Goal: Information Seeking & Learning: Check status

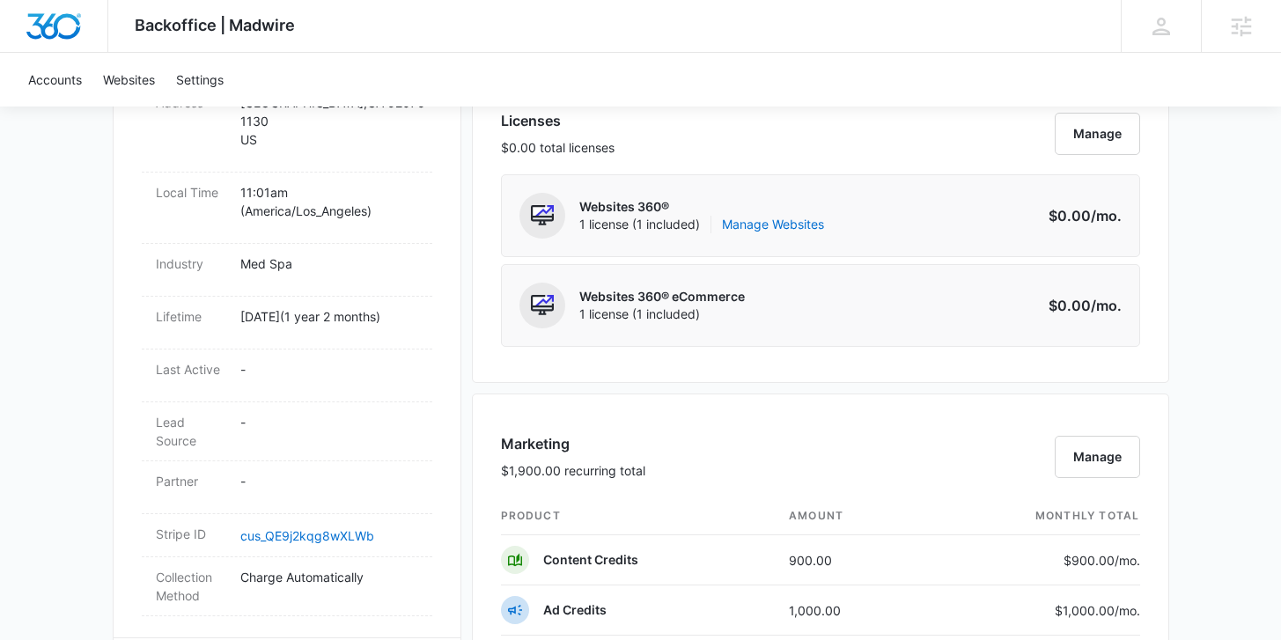
scroll to position [290, 0]
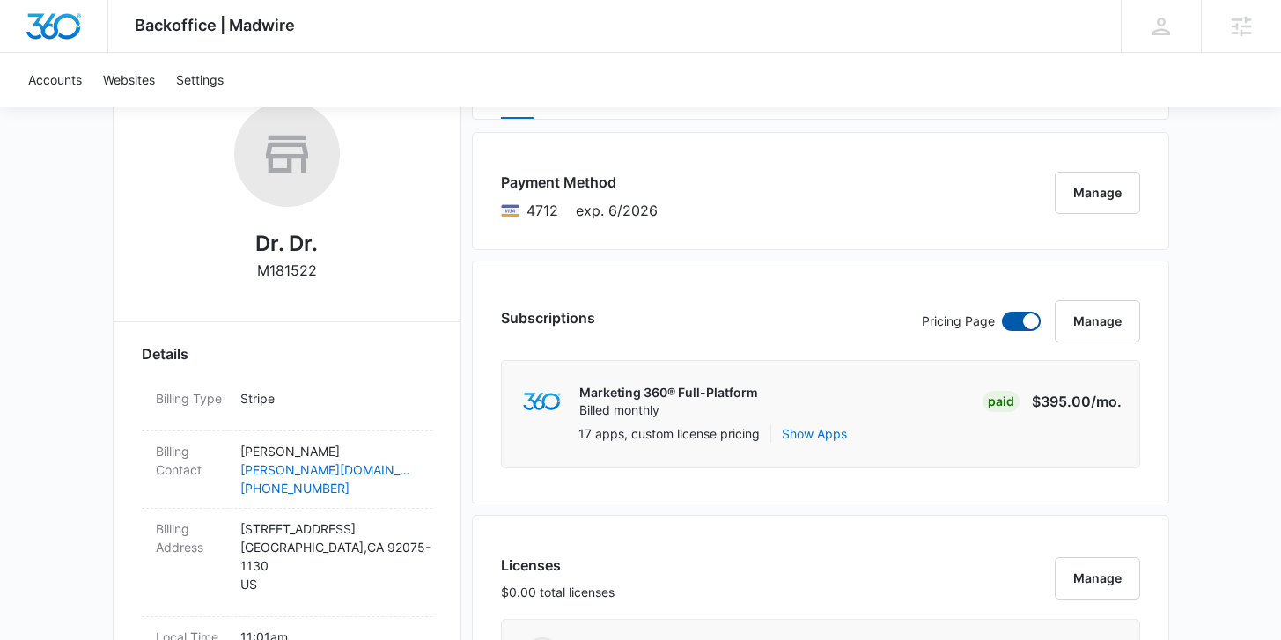
click at [1026, 318] on span at bounding box center [1031, 321] width 16 height 16
click at [1002, 312] on input "checkbox" at bounding box center [1001, 311] width 1 height 1
click at [1021, 322] on span at bounding box center [1021, 321] width 39 height 19
click at [1002, 312] on input "checkbox" at bounding box center [1001, 311] width 1 height 1
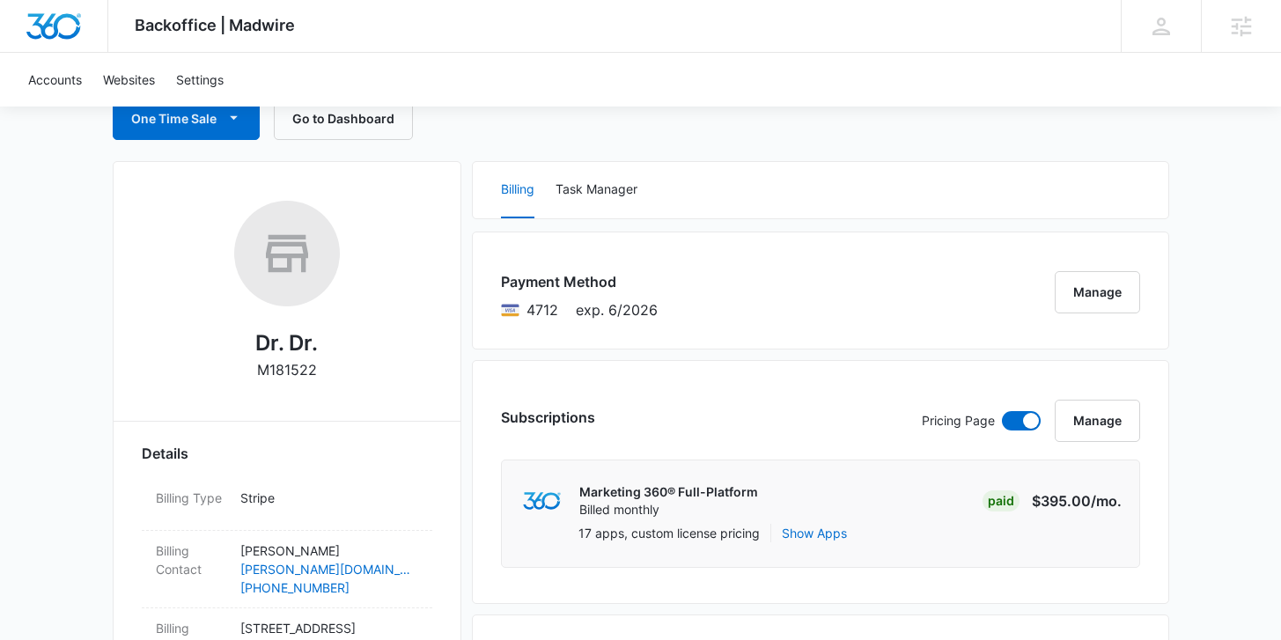
scroll to position [191, 0]
click at [1025, 416] on span at bounding box center [1031, 420] width 16 height 16
click at [1002, 410] on input "checkbox" at bounding box center [1001, 409] width 1 height 1
checkbox input "false"
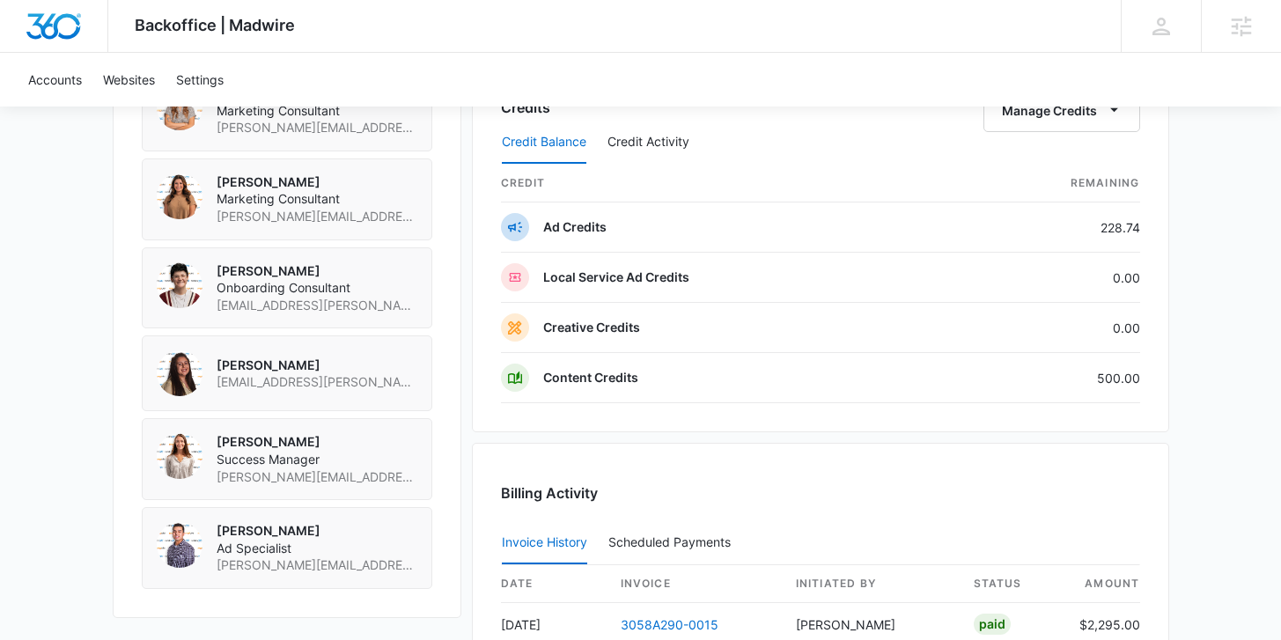
scroll to position [1397, 0]
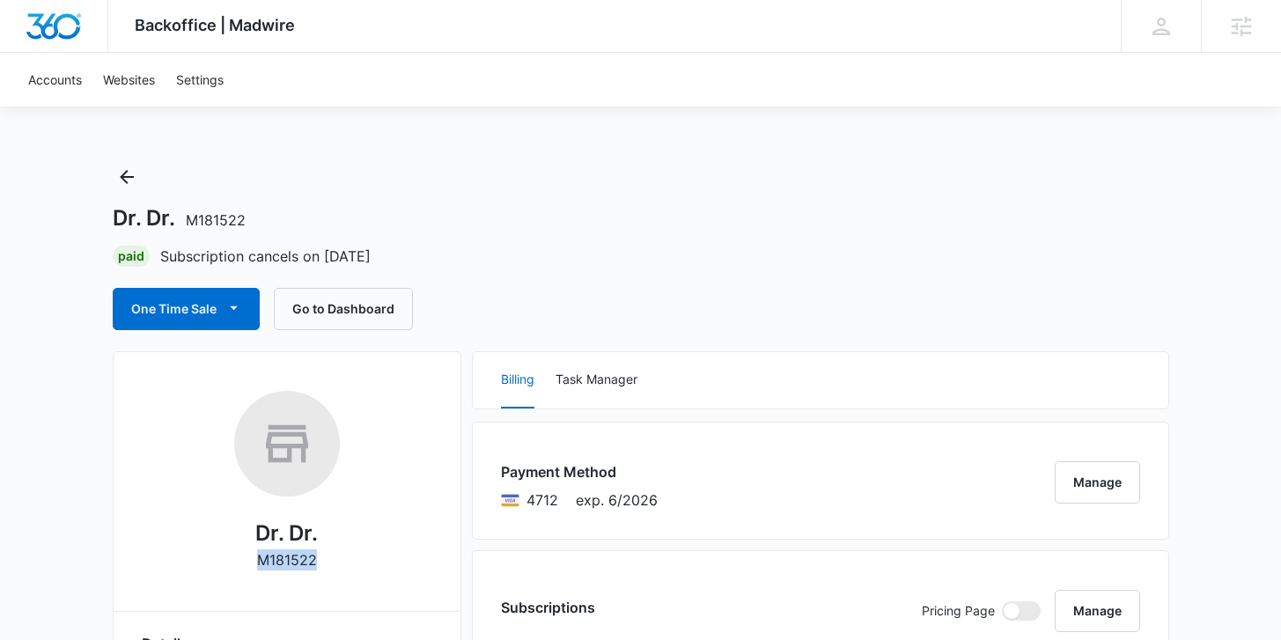
drag, startPoint x: 259, startPoint y: 562, endPoint x: 327, endPoint y: 566, distance: 67.9
click at [327, 566] on div "Dr. Dr. M181522" at bounding box center [287, 487] width 290 height 192
copy p "M181522"
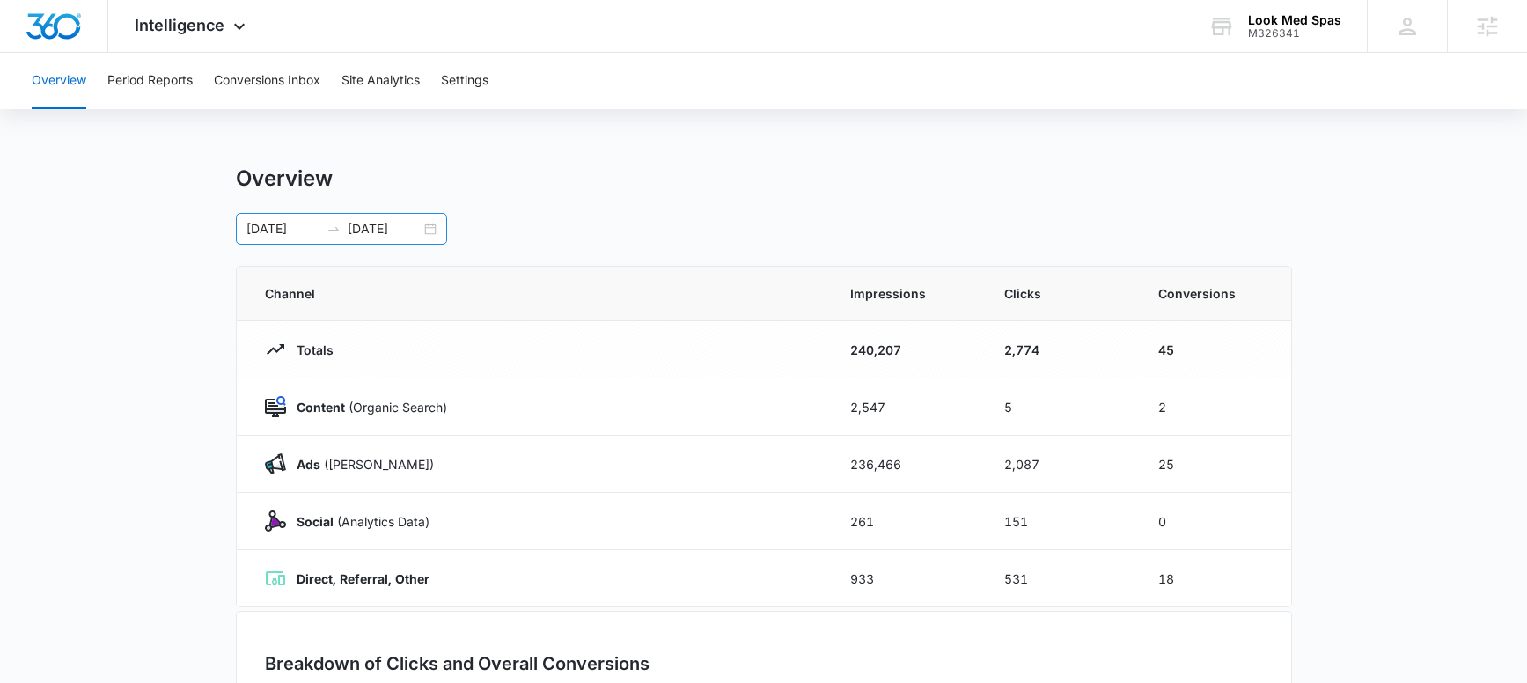
click at [429, 228] on div "07/04/2025 08/03/2025" at bounding box center [341, 229] width 211 height 32
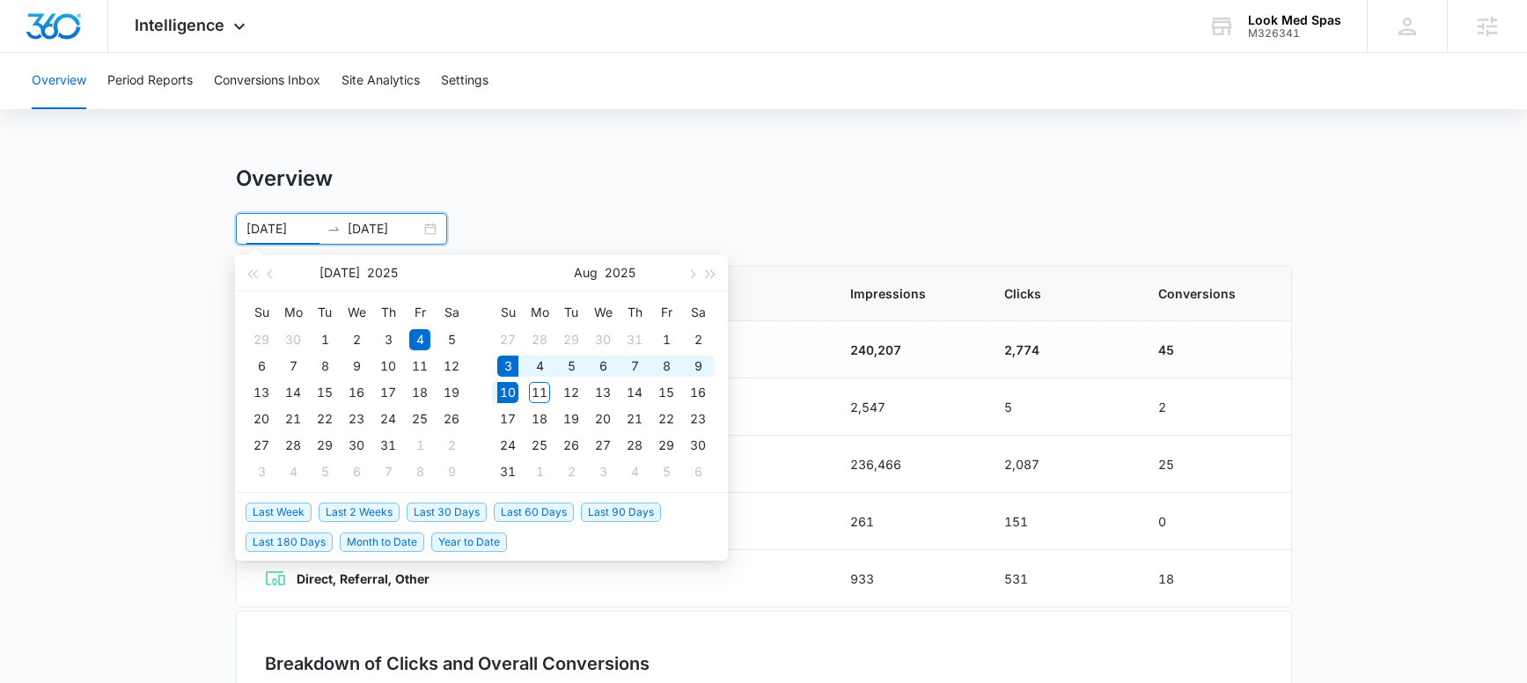
click at [277, 510] on span "Last Week" at bounding box center [279, 512] width 66 height 19
type input "08/03/2025"
type input "08/10/2025"
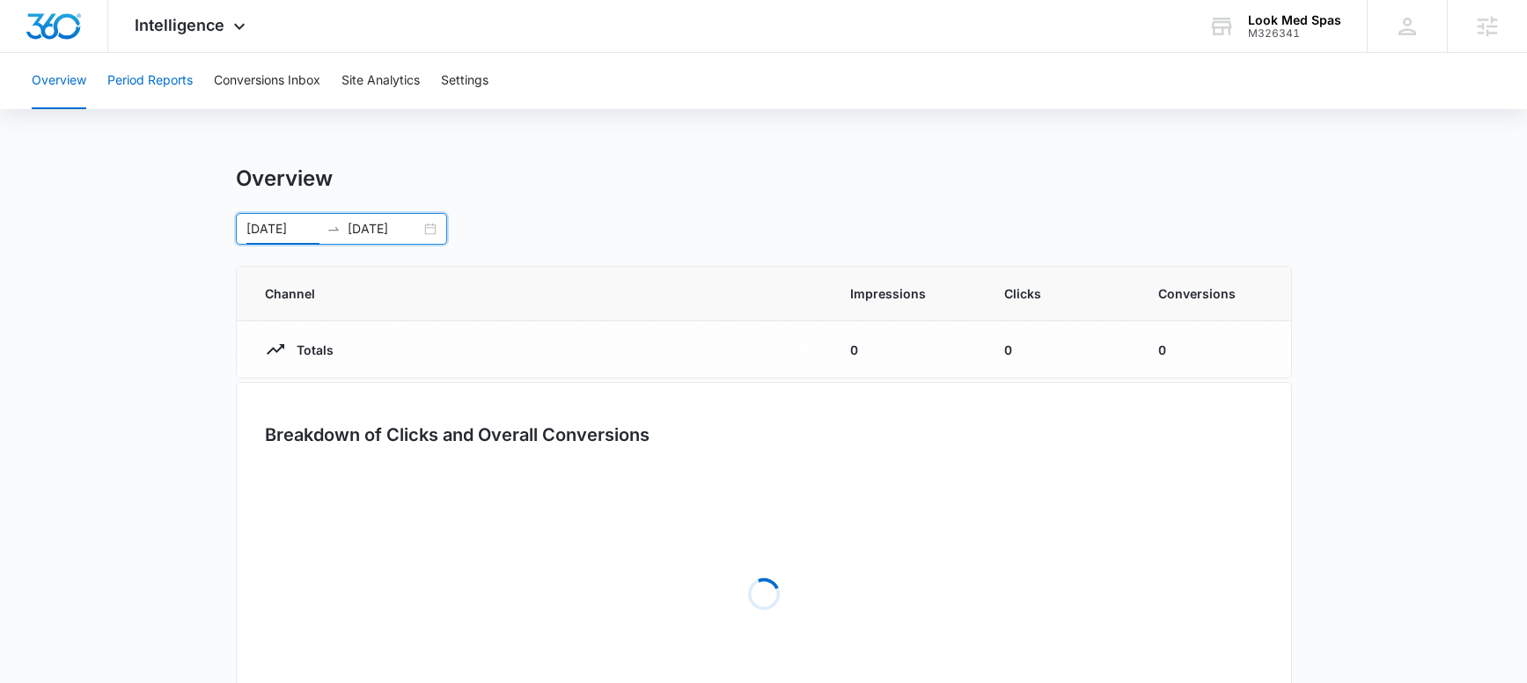
click at [164, 78] on button "Period Reports" at bounding box center [149, 81] width 85 height 56
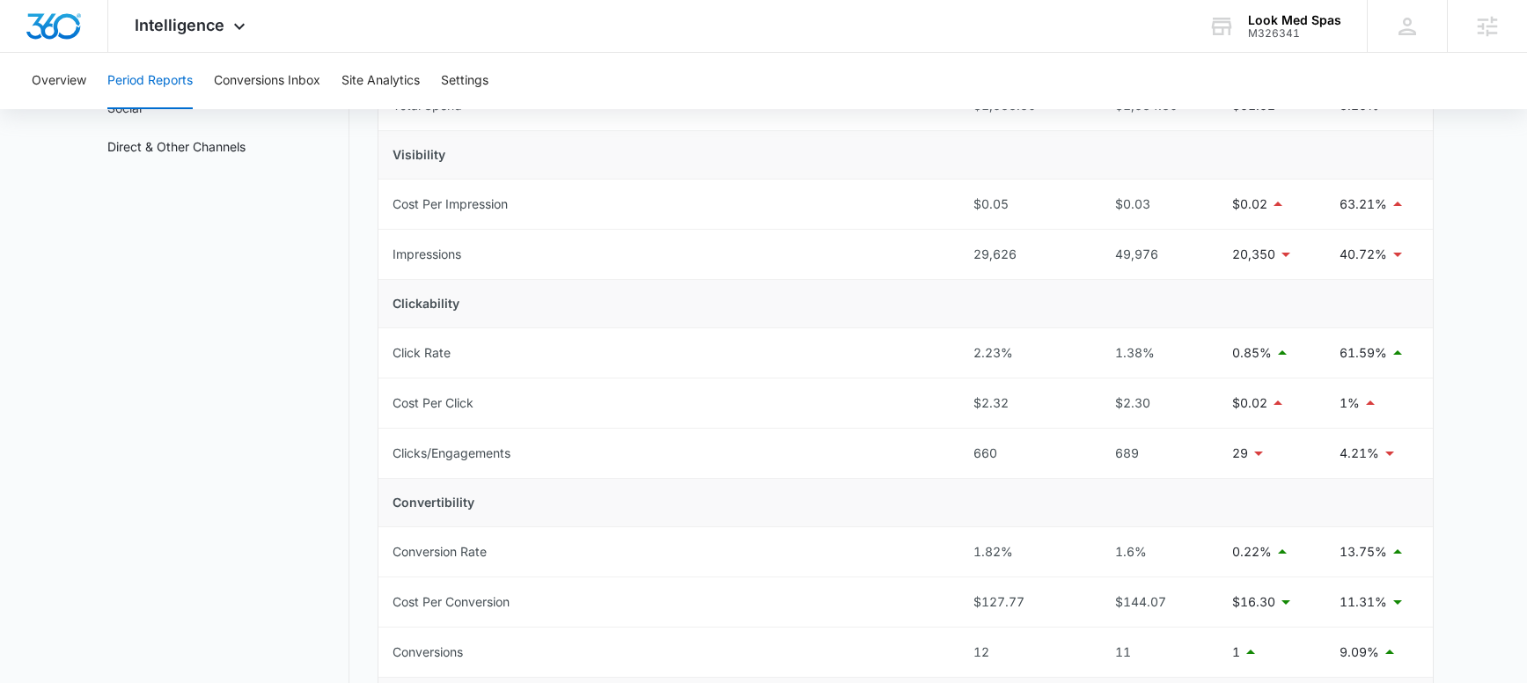
scroll to position [41, 0]
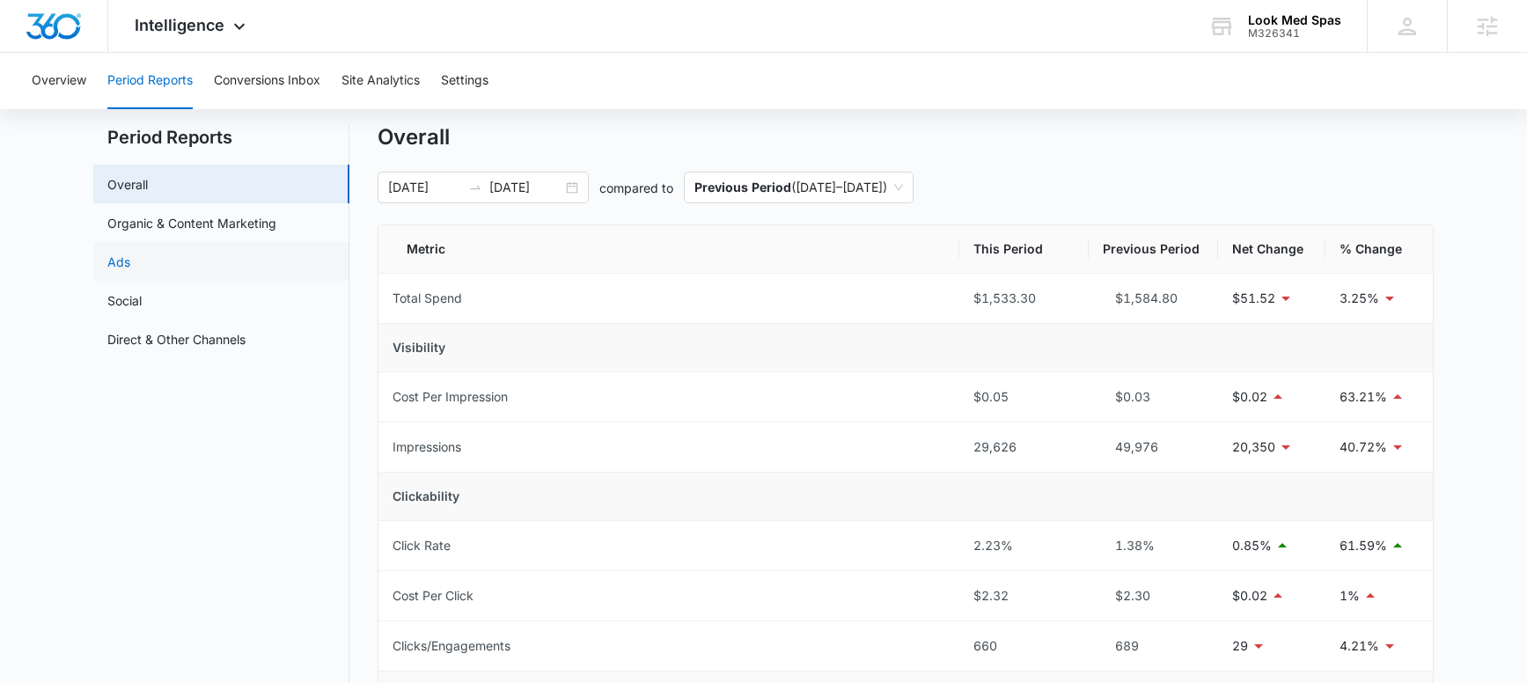
click at [130, 271] on link "Ads" at bounding box center [118, 262] width 23 height 18
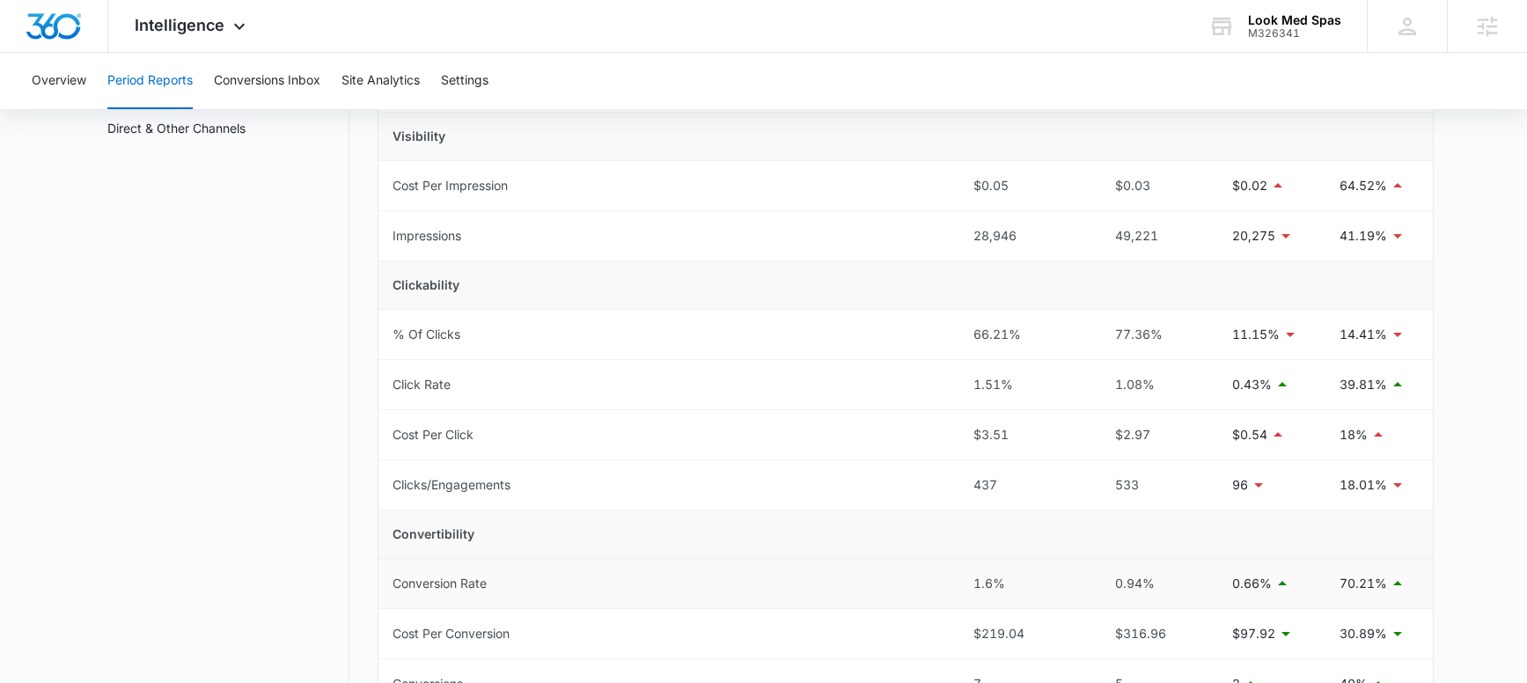
scroll to position [251, 0]
click at [199, 40] on div "Intelligence Apps Reputation Forms CRM Email Social POS Content Ads Intelligenc…" at bounding box center [192, 26] width 168 height 52
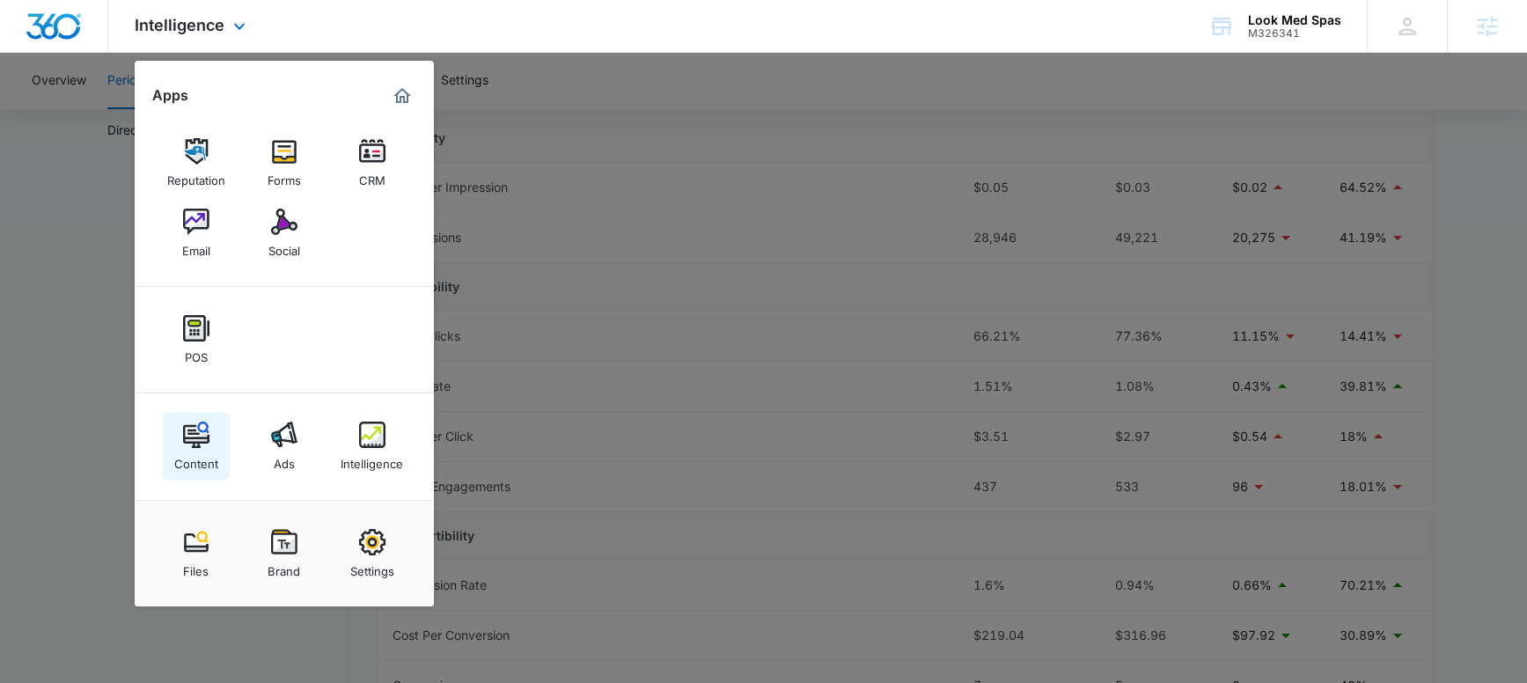
click at [200, 434] on img at bounding box center [196, 435] width 26 height 26
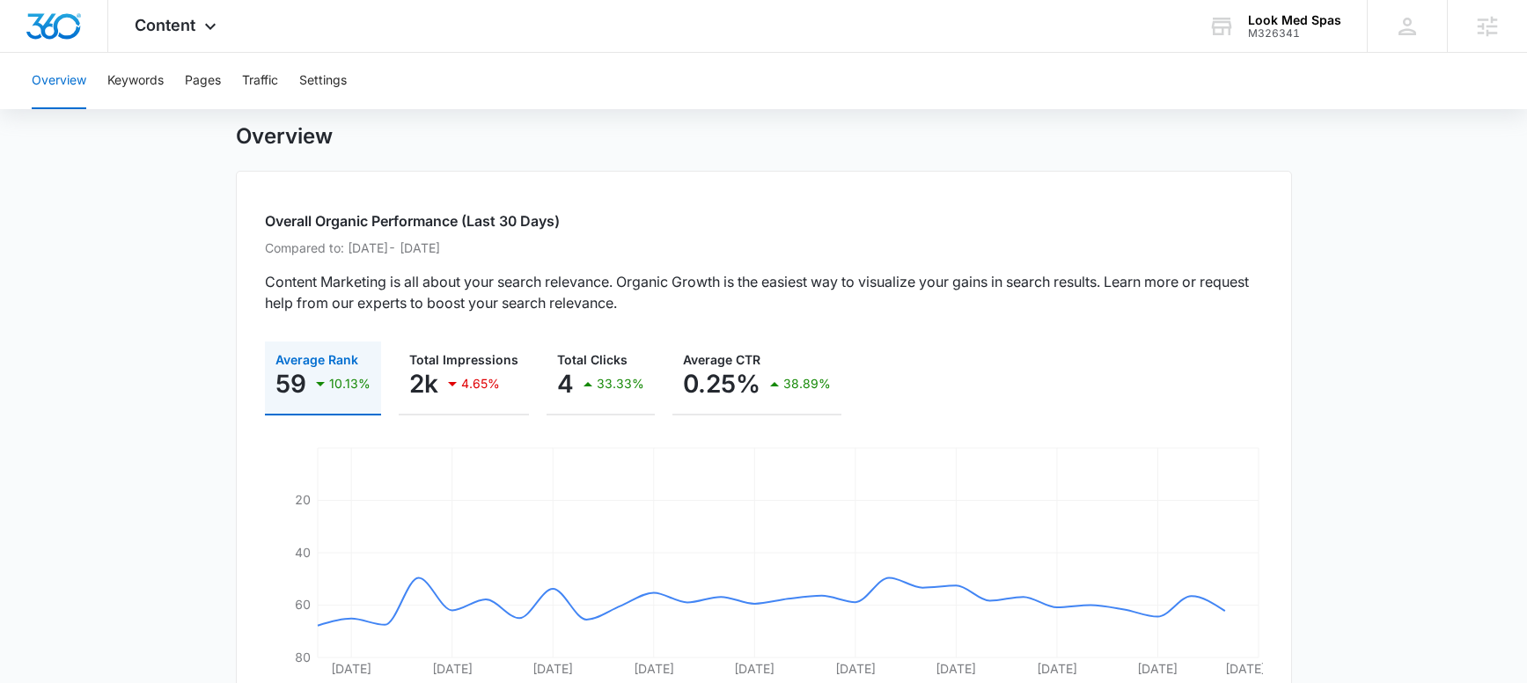
scroll to position [45, 0]
click at [140, 74] on button "Keywords" at bounding box center [135, 81] width 56 height 56
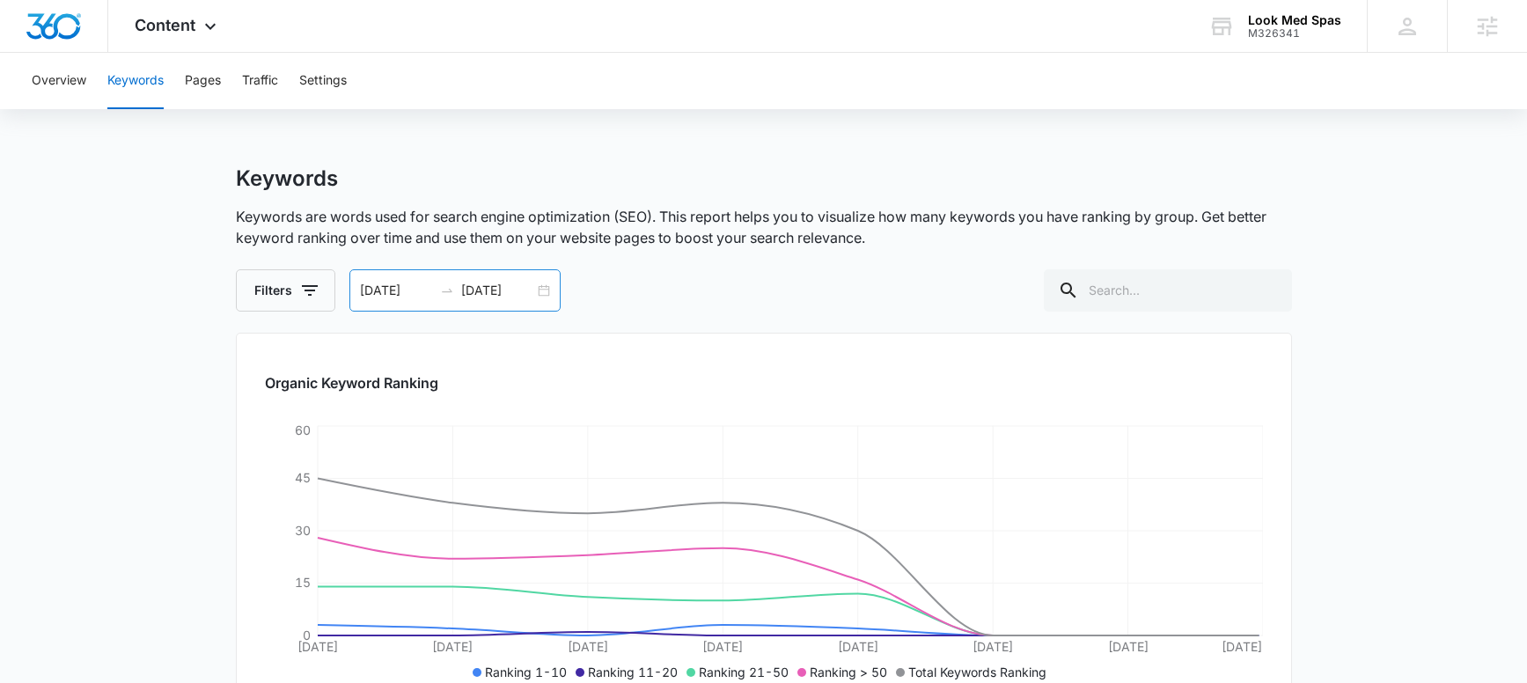
click at [537, 288] on div "08/03/2025 08/10/2025" at bounding box center [454, 290] width 211 height 42
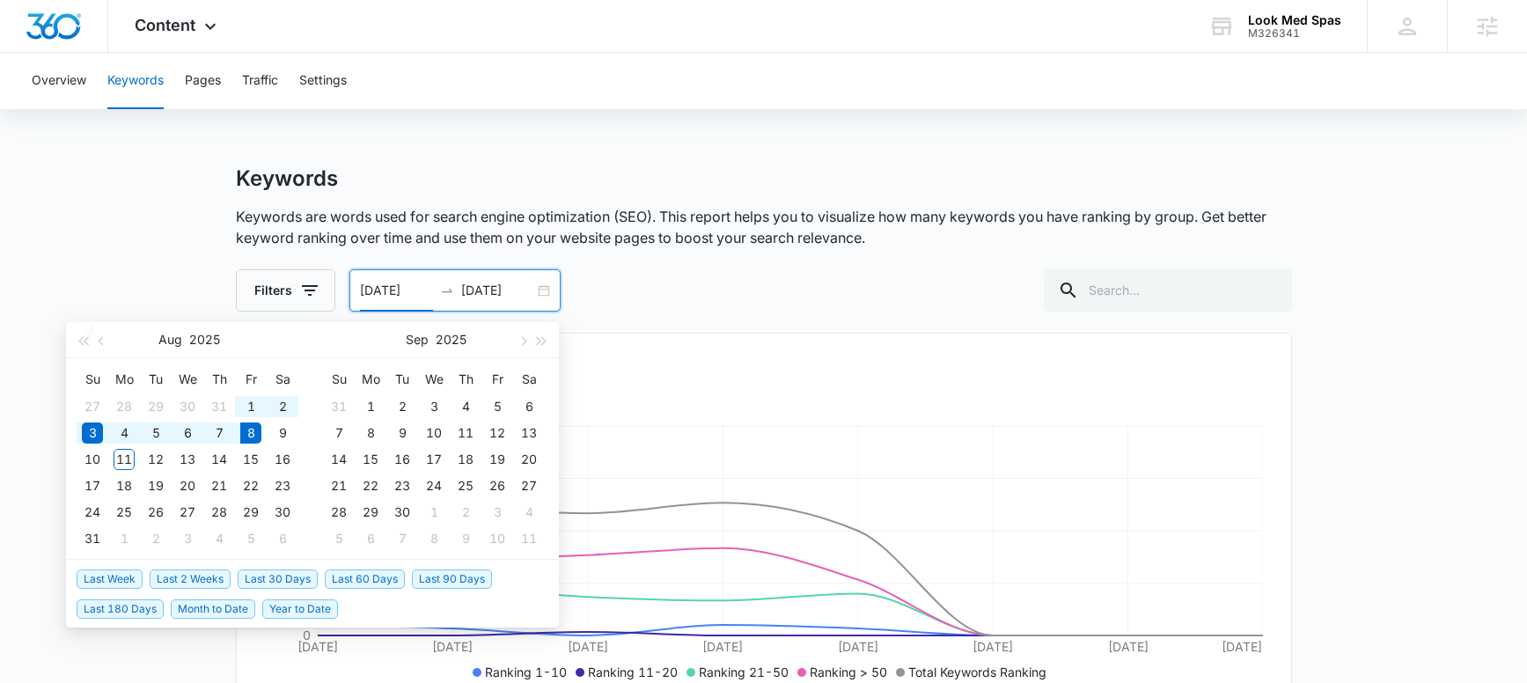
click at [442, 579] on span "Last 90 Days" at bounding box center [452, 578] width 80 height 19
type input "05/10/2025"
type input "08/08/2025"
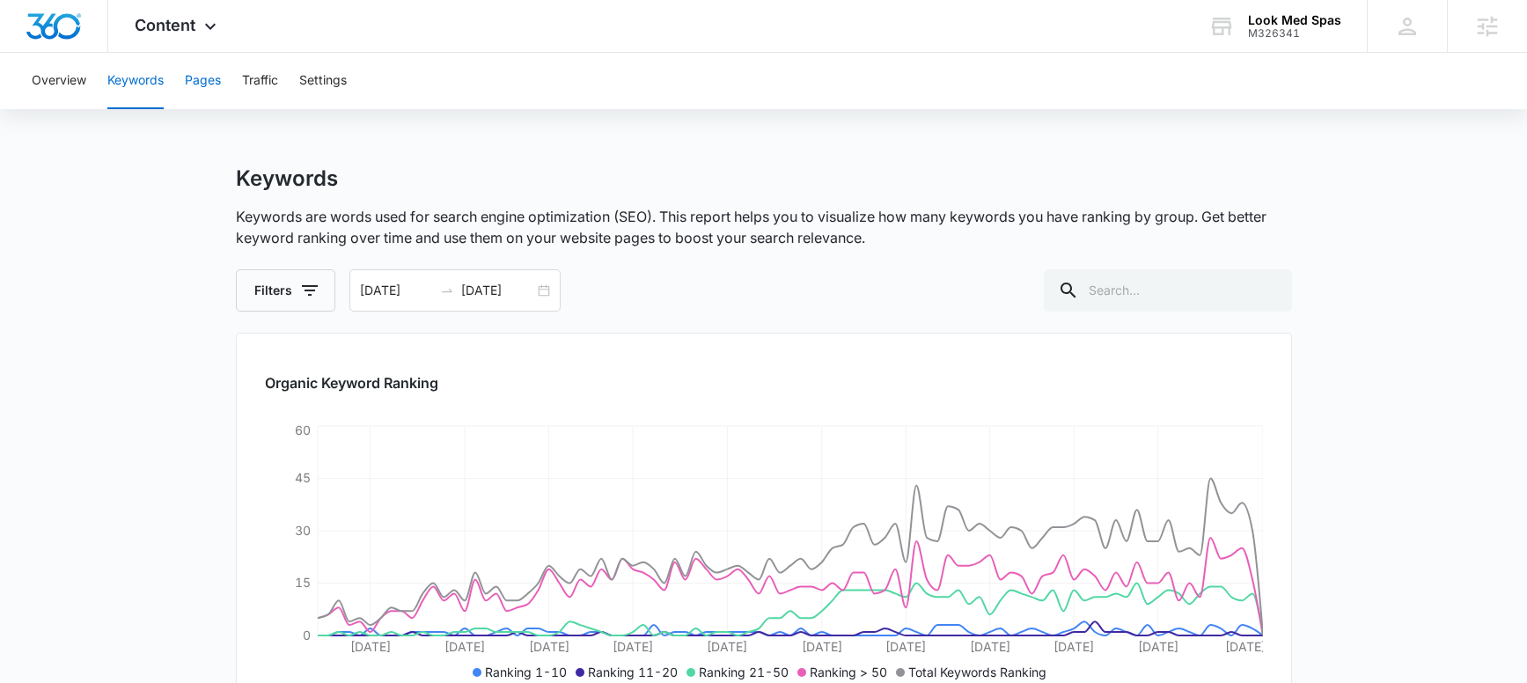
click at [217, 82] on button "Pages" at bounding box center [203, 81] width 36 height 56
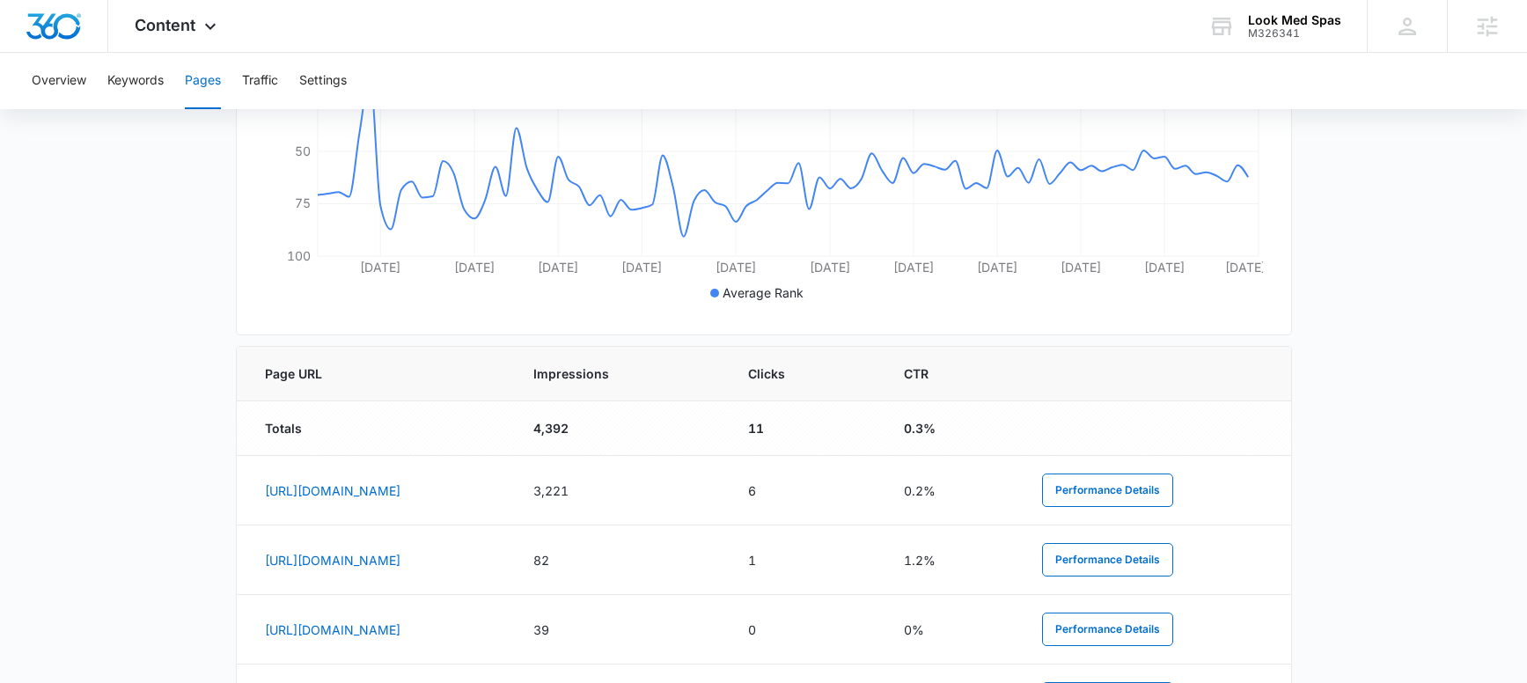
scroll to position [588, 0]
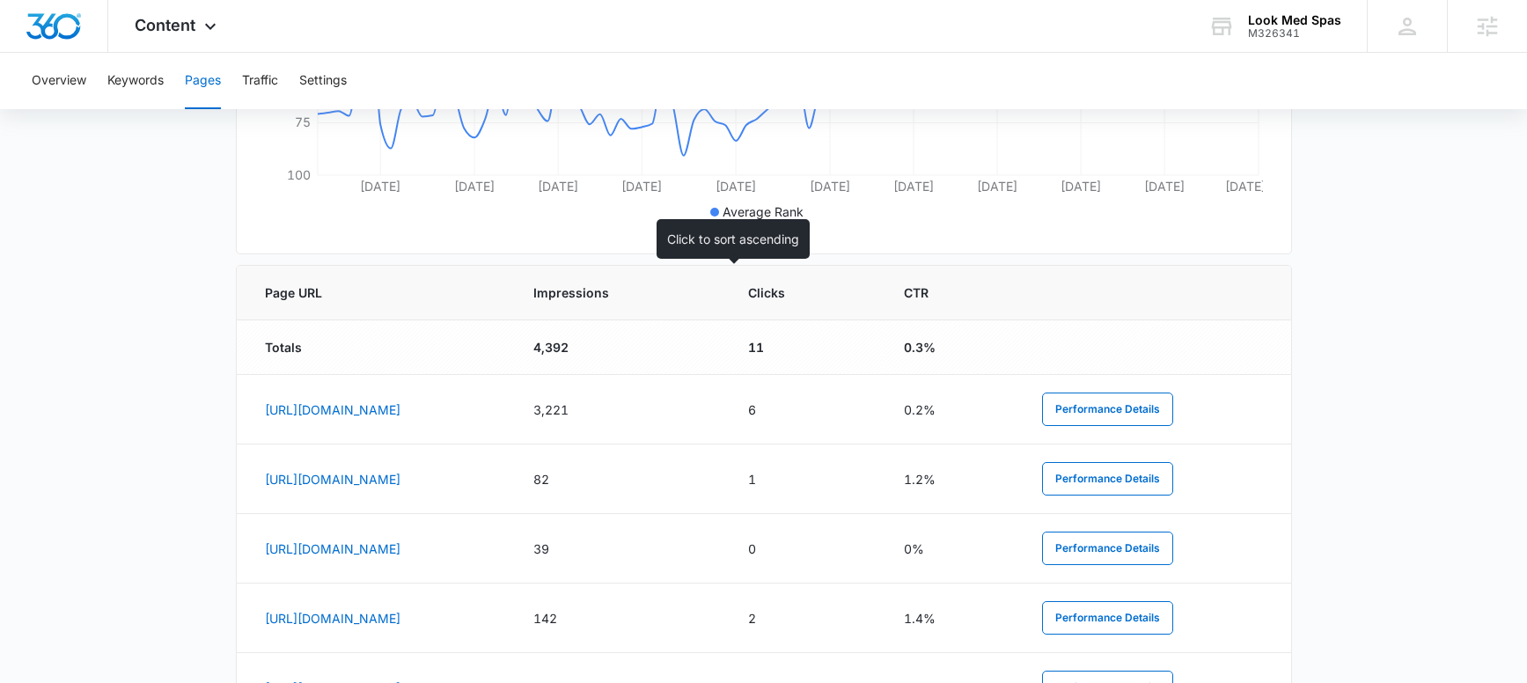
click at [679, 296] on span "Impressions" at bounding box center [606, 292] width 146 height 18
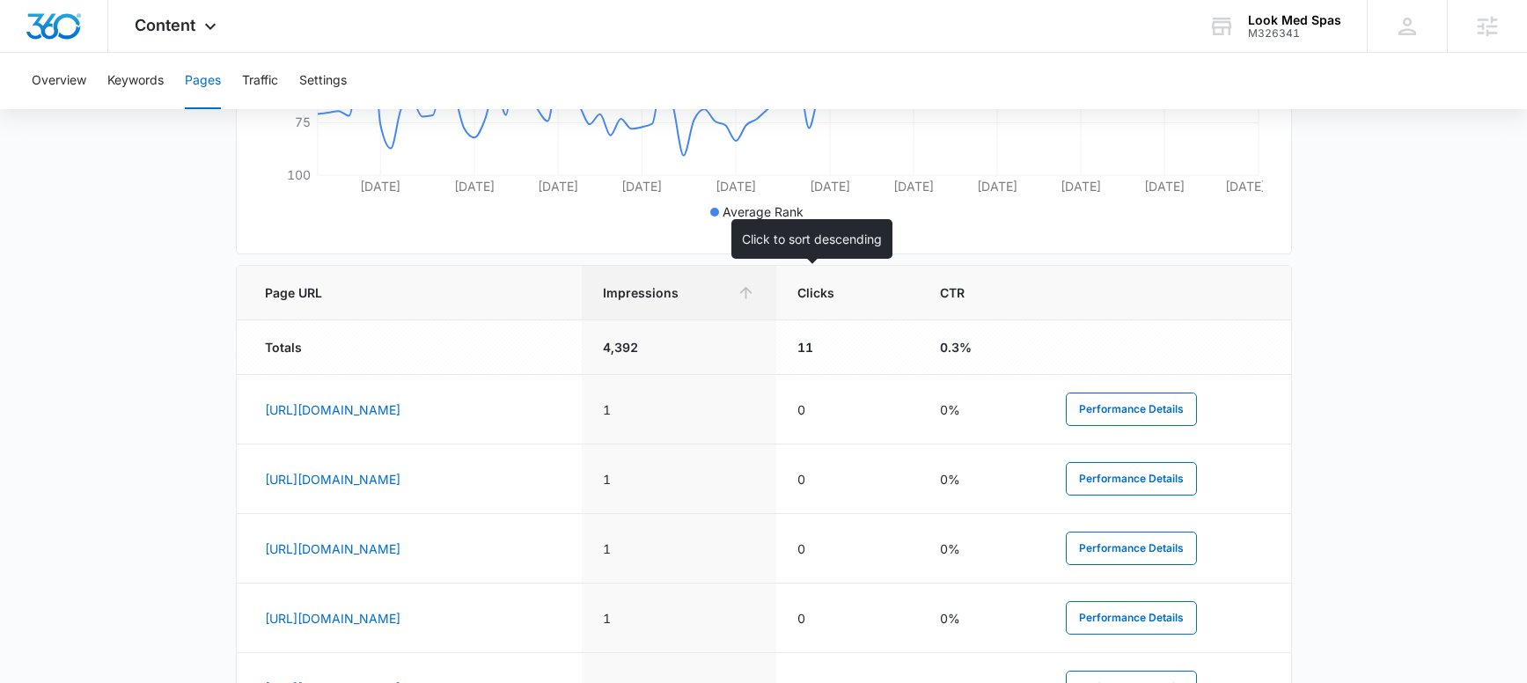
click at [731, 299] on span "Impressions" at bounding box center [667, 292] width 128 height 18
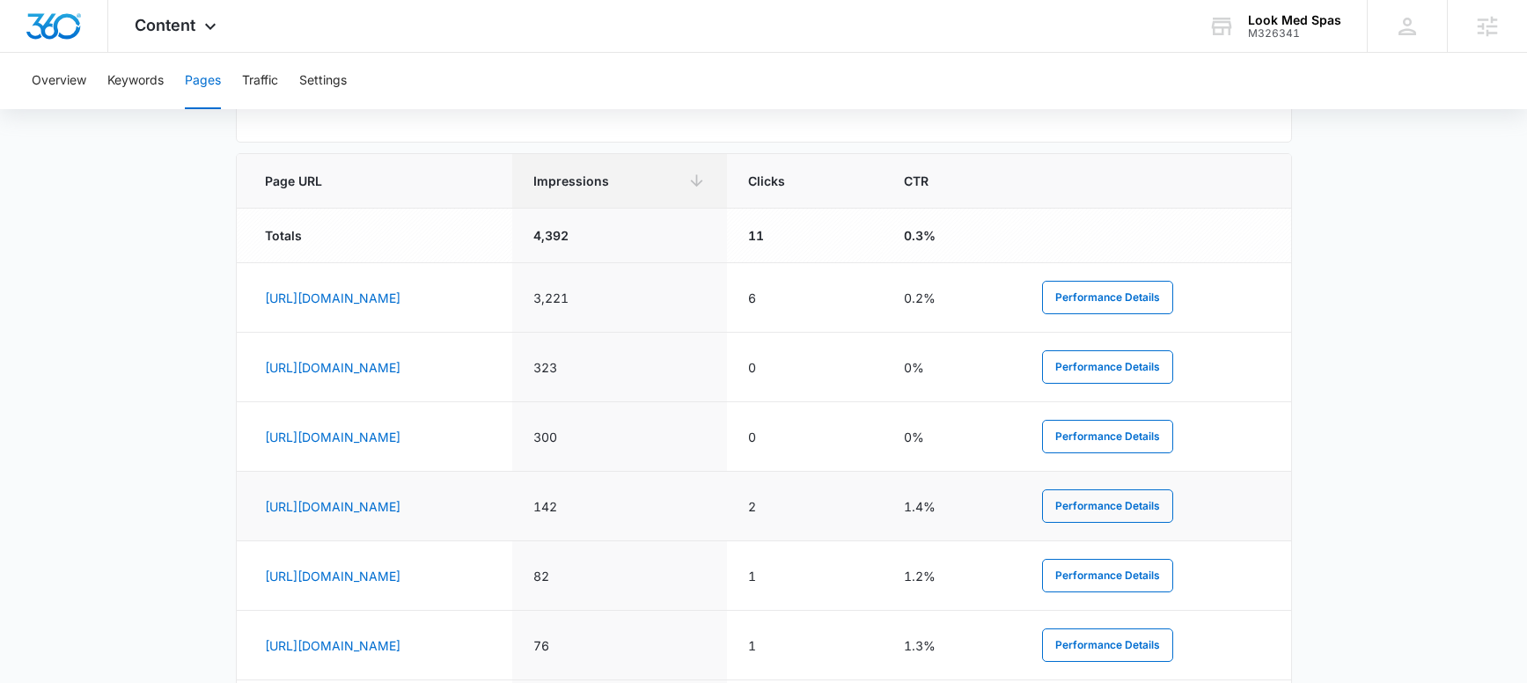
scroll to position [616, 0]
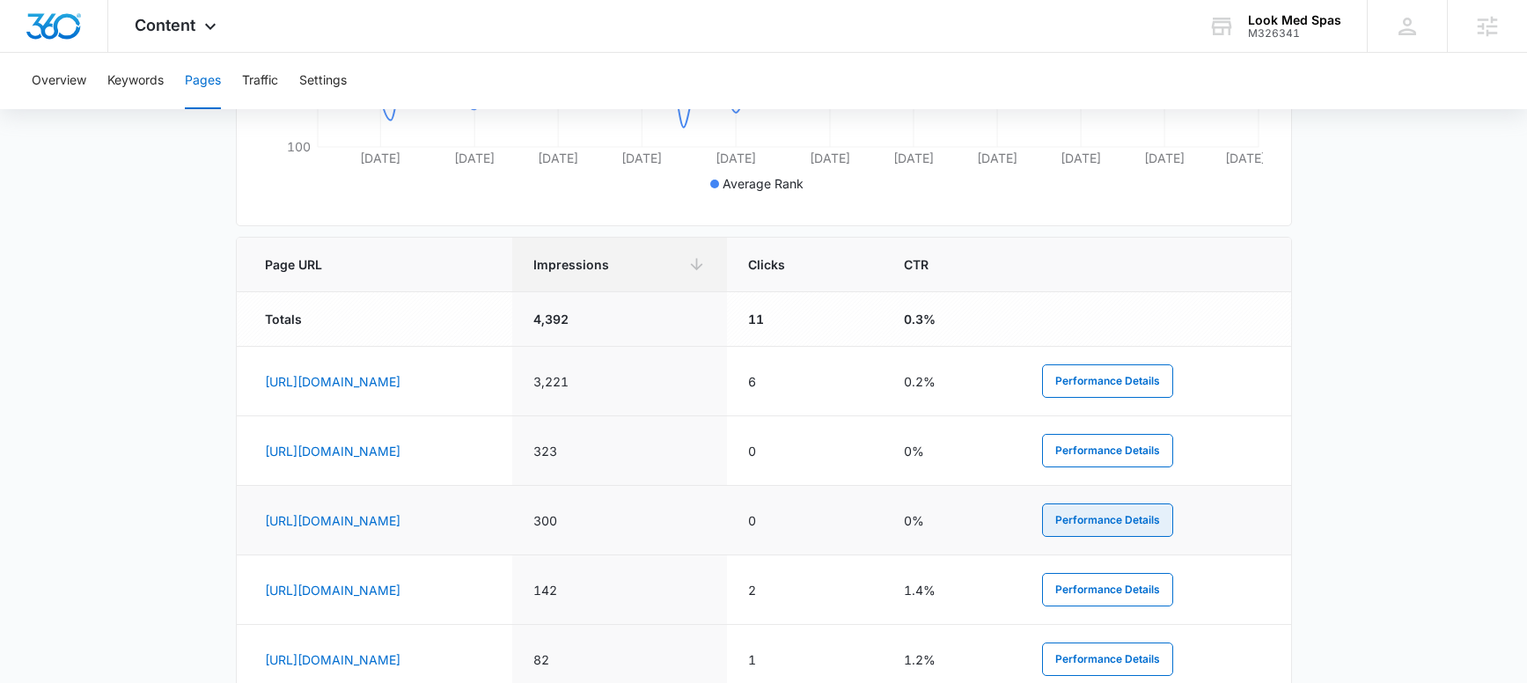
click at [1173, 525] on button "Performance Details" at bounding box center [1107, 519] width 131 height 33
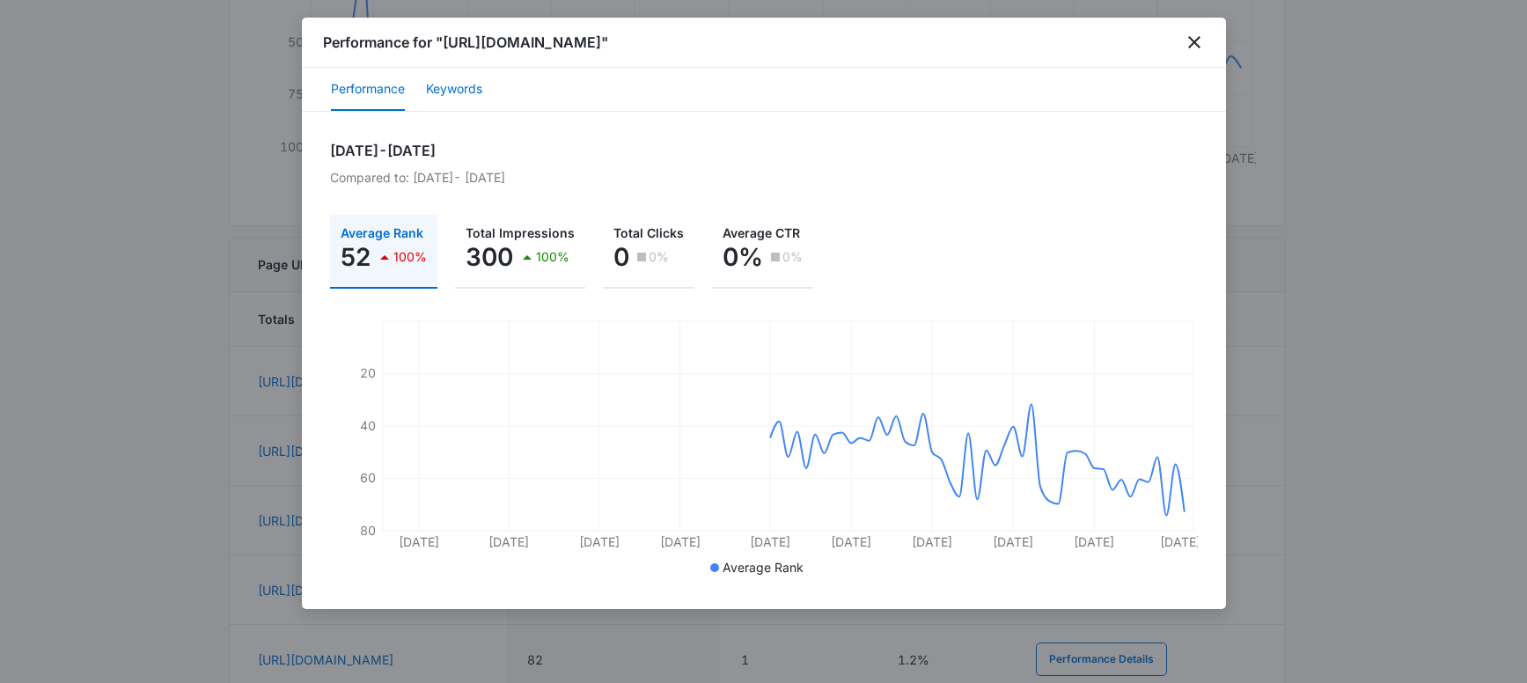
click at [450, 79] on button "Keywords" at bounding box center [454, 90] width 56 height 42
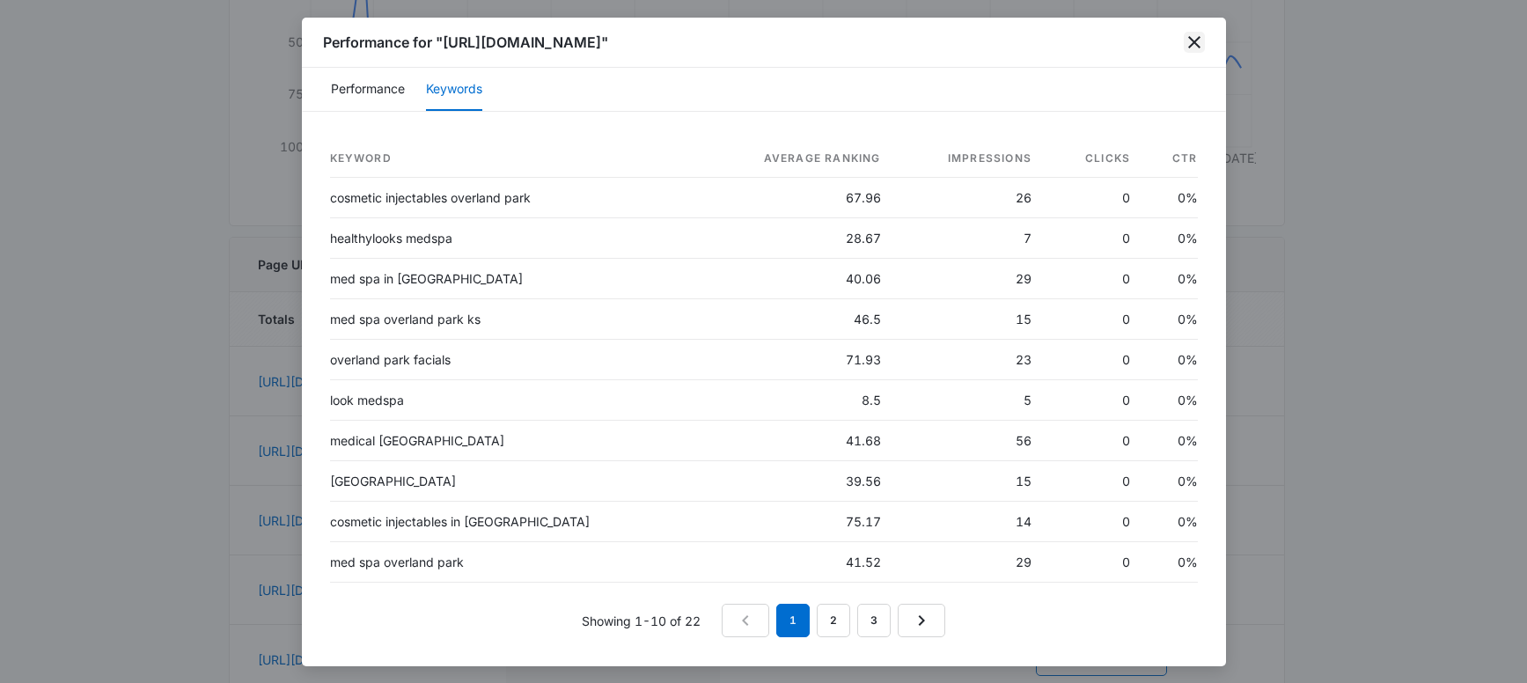
click at [1190, 48] on icon "close" at bounding box center [1194, 42] width 21 height 21
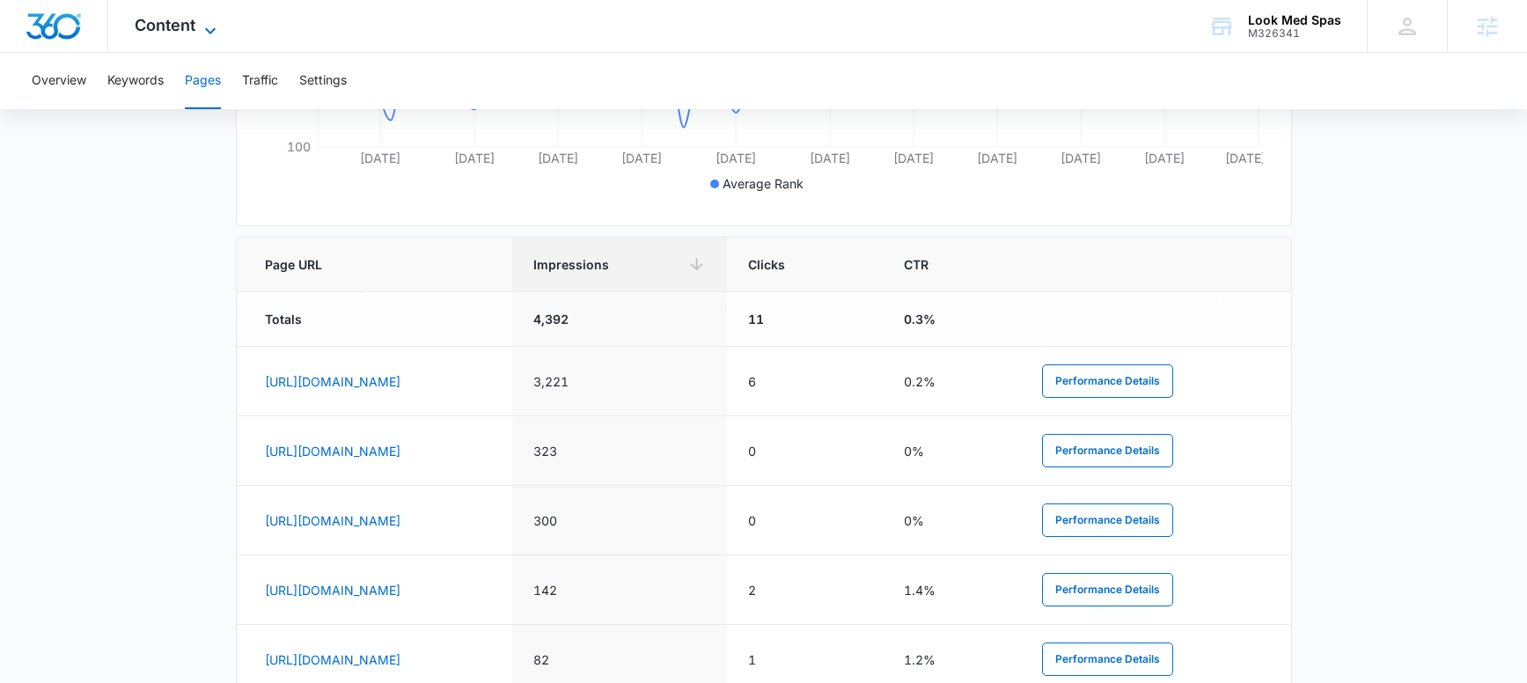
click at [175, 25] on span "Content" at bounding box center [165, 25] width 61 height 18
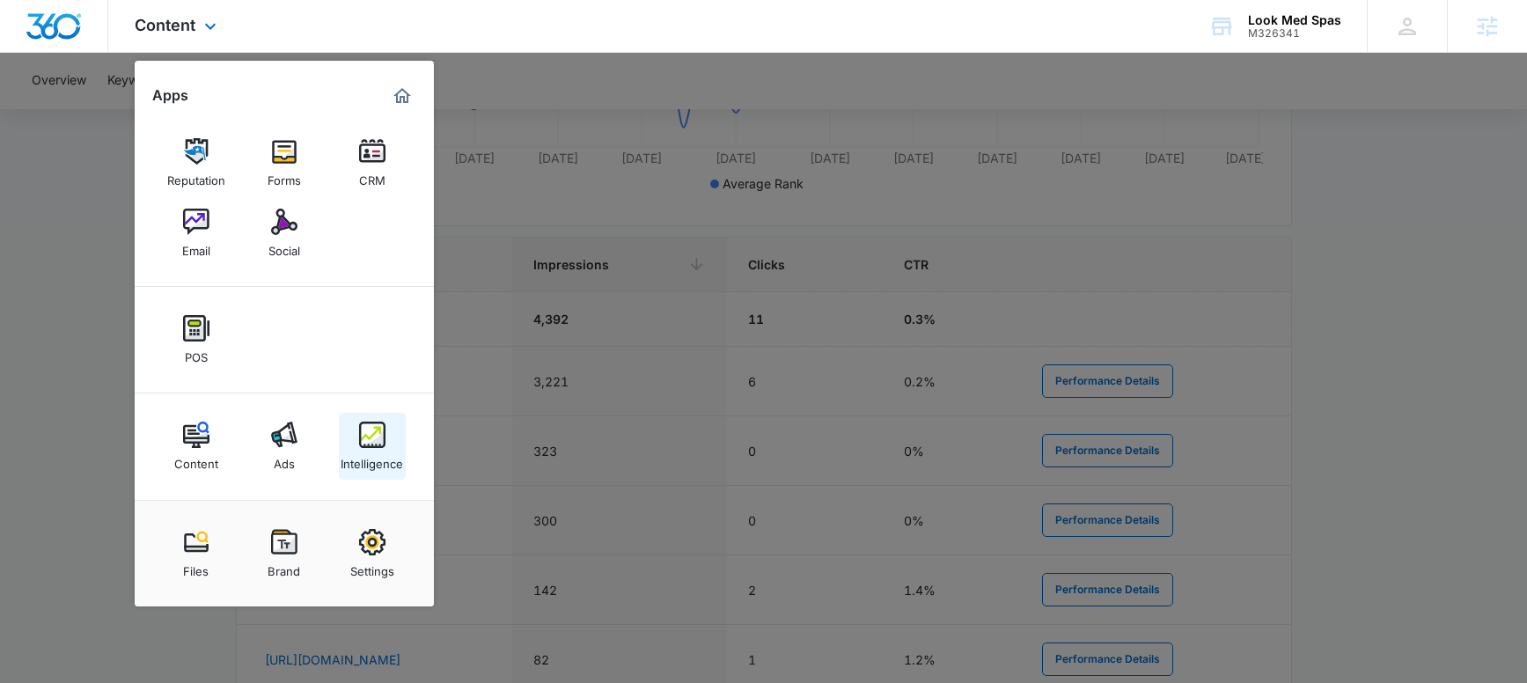
click at [371, 439] on img at bounding box center [372, 435] width 26 height 26
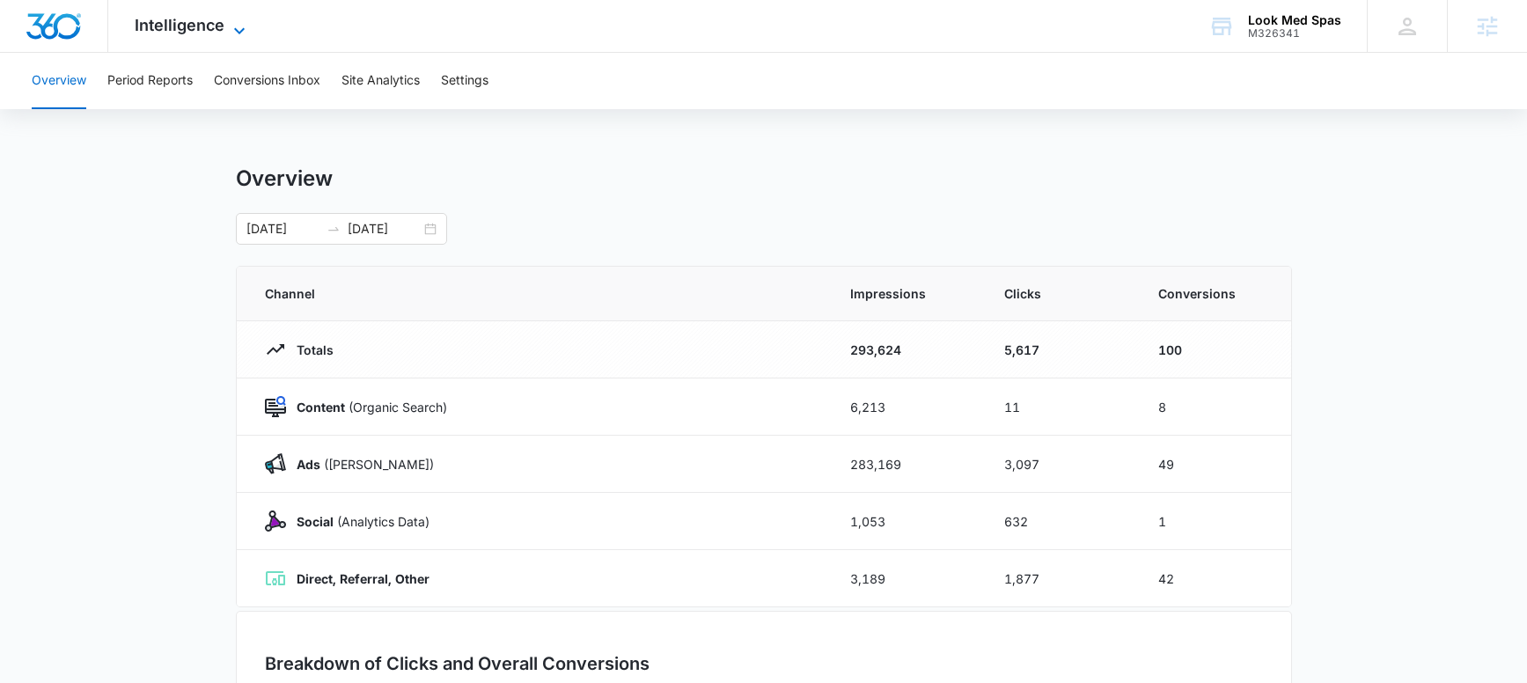
click at [195, 33] on span "Intelligence" at bounding box center [180, 25] width 90 height 18
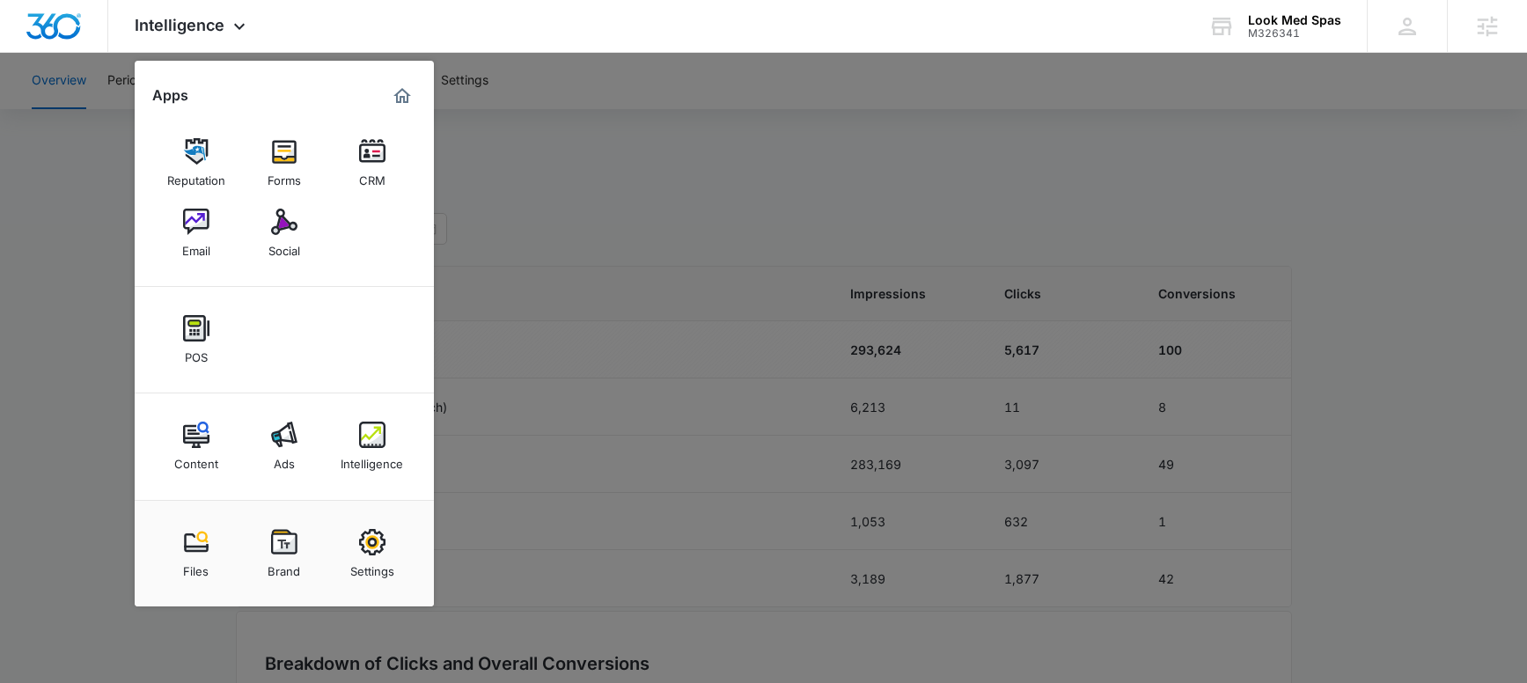
click at [84, 147] on div at bounding box center [763, 341] width 1527 height 683
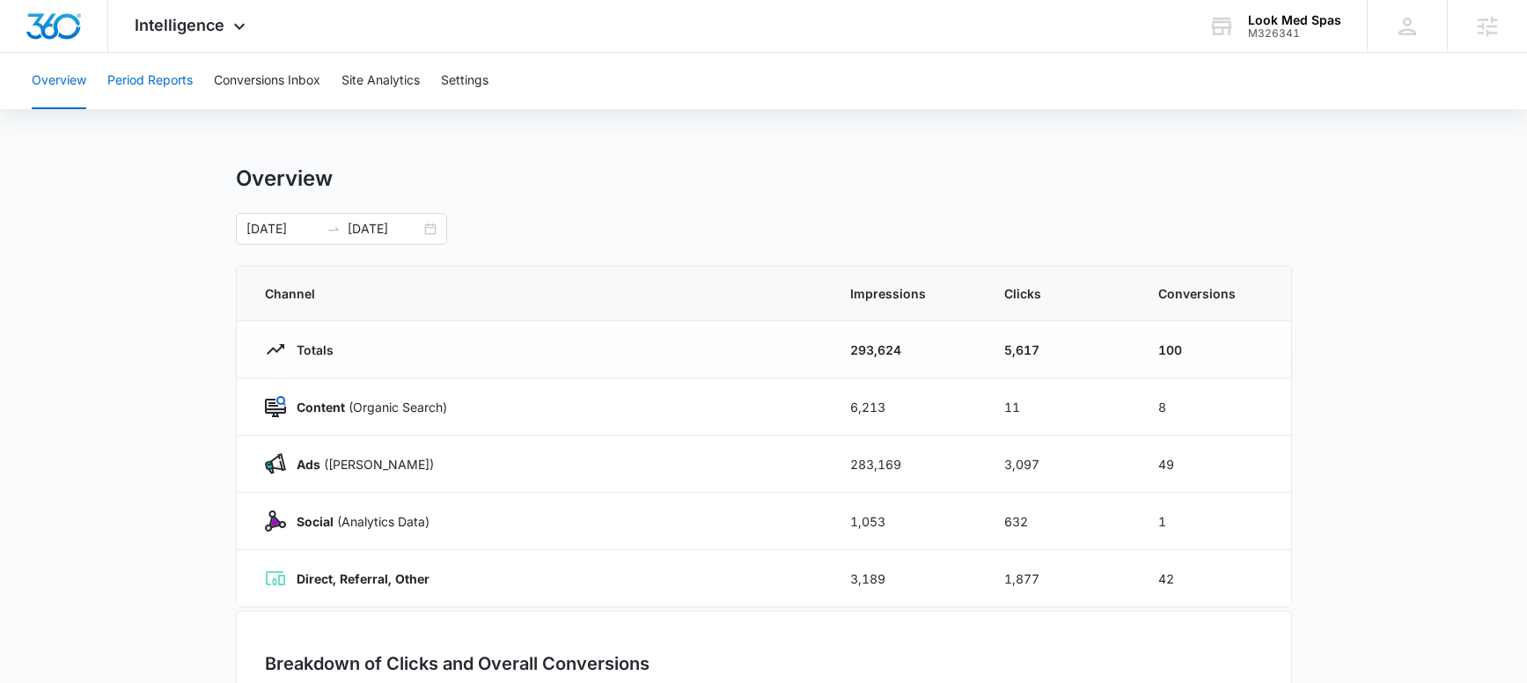
click at [144, 88] on button "Period Reports" at bounding box center [149, 81] width 85 height 56
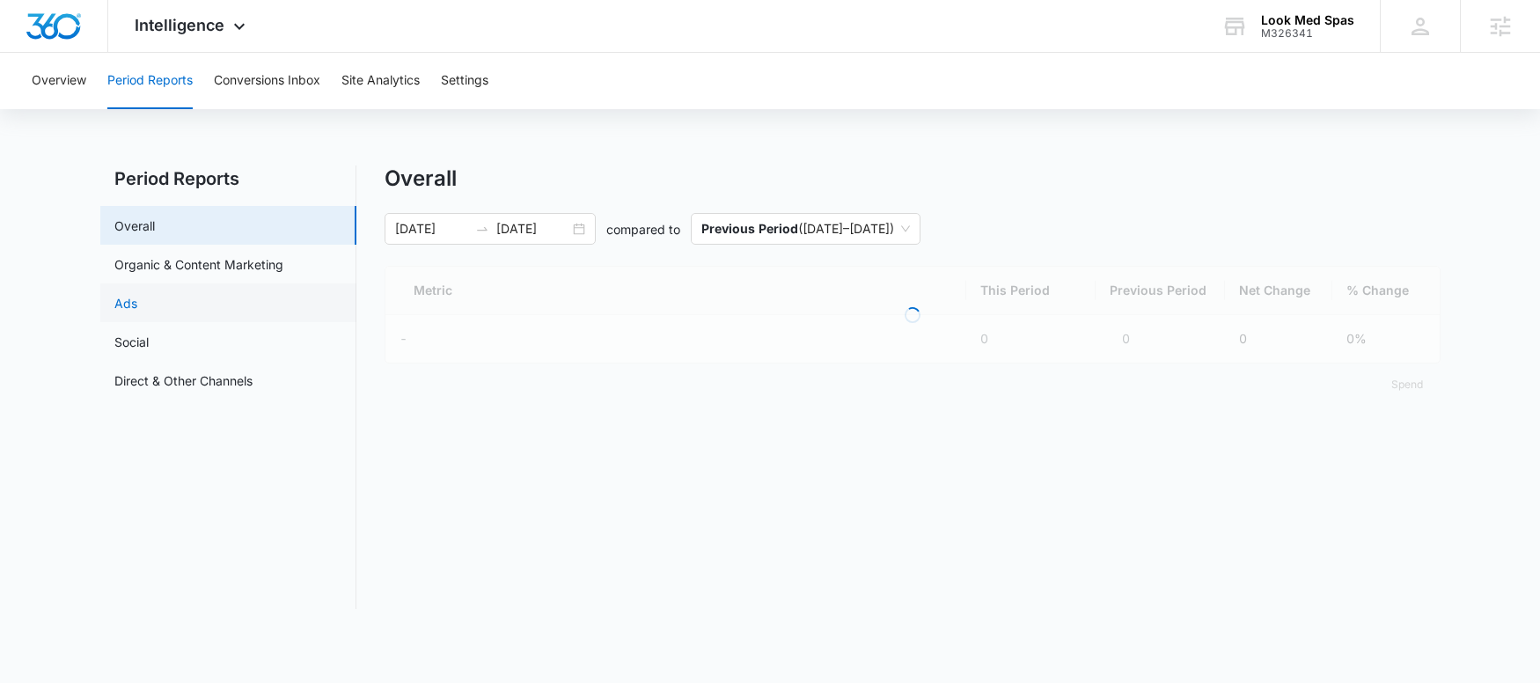
click at [137, 309] on link "Ads" at bounding box center [125, 303] width 23 height 18
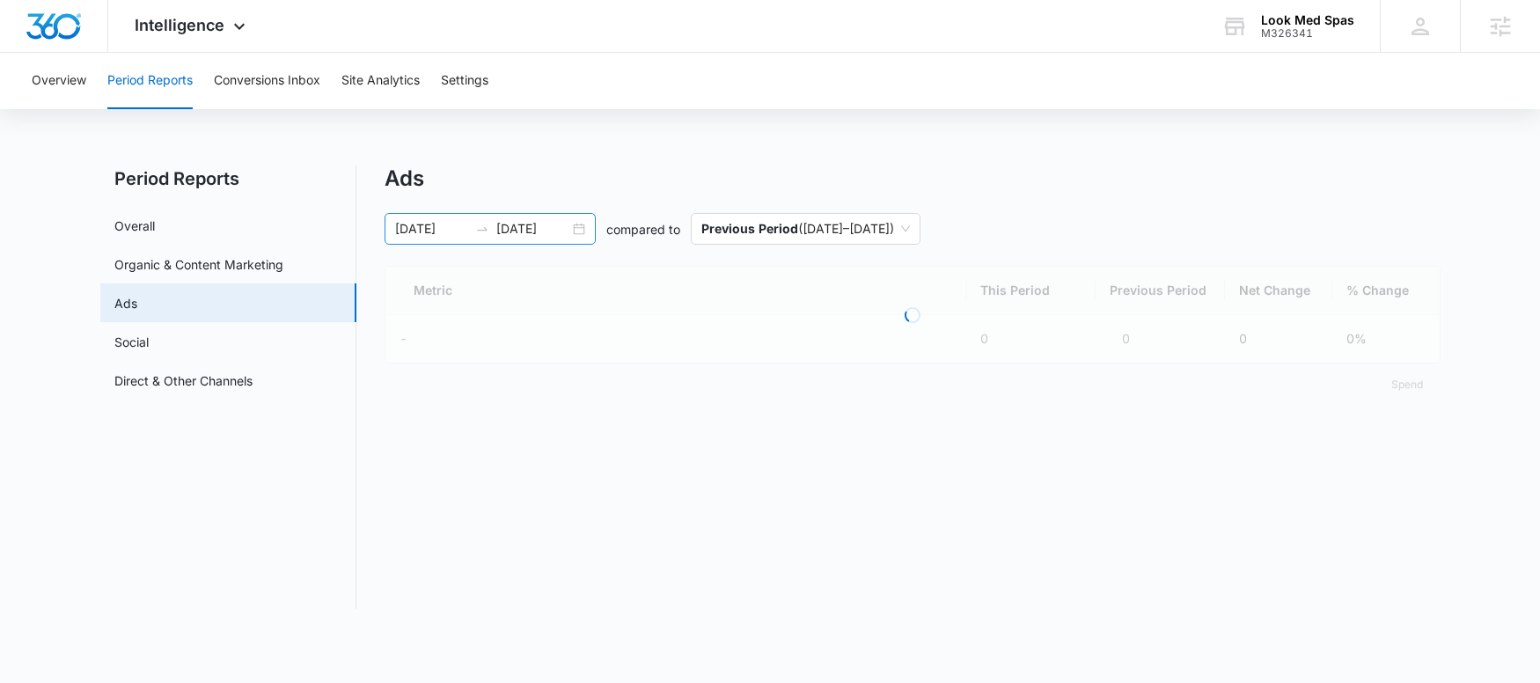
click at [581, 232] on div "05/10/2025 08/08/2025" at bounding box center [490, 229] width 211 height 32
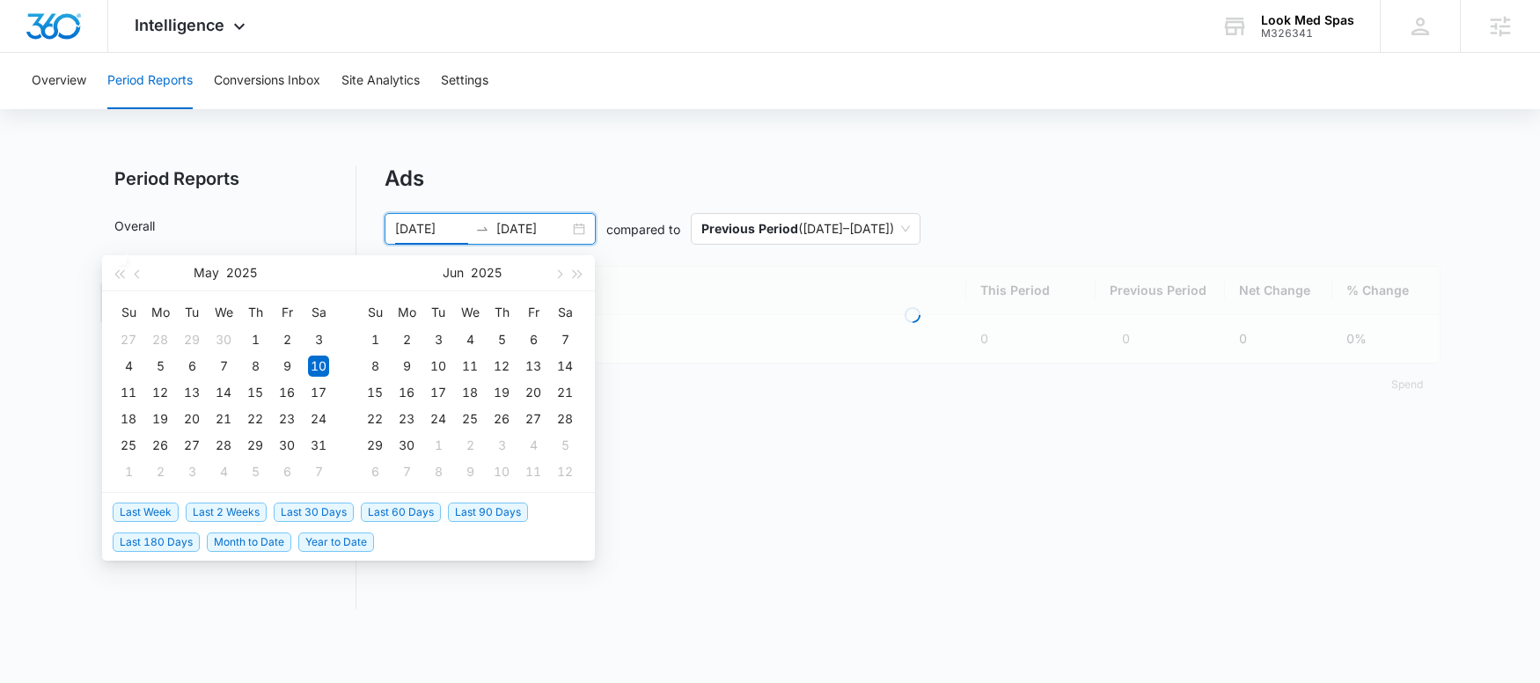
click at [143, 511] on span "Last Week" at bounding box center [146, 512] width 66 height 19
type input "08/03/2025"
type input "08/10/2025"
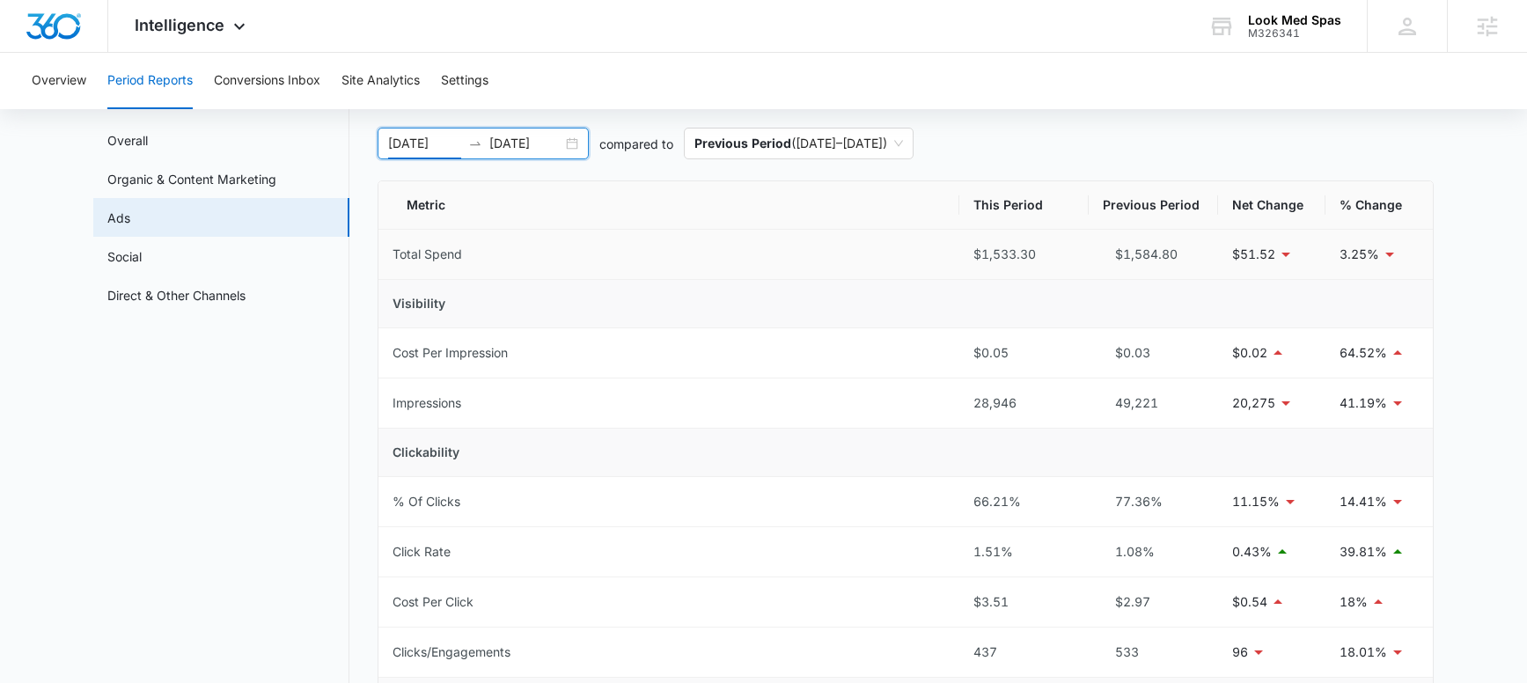
scroll to position [87, 0]
click at [152, 171] on link "Organic & Content Marketing" at bounding box center [191, 177] width 169 height 18
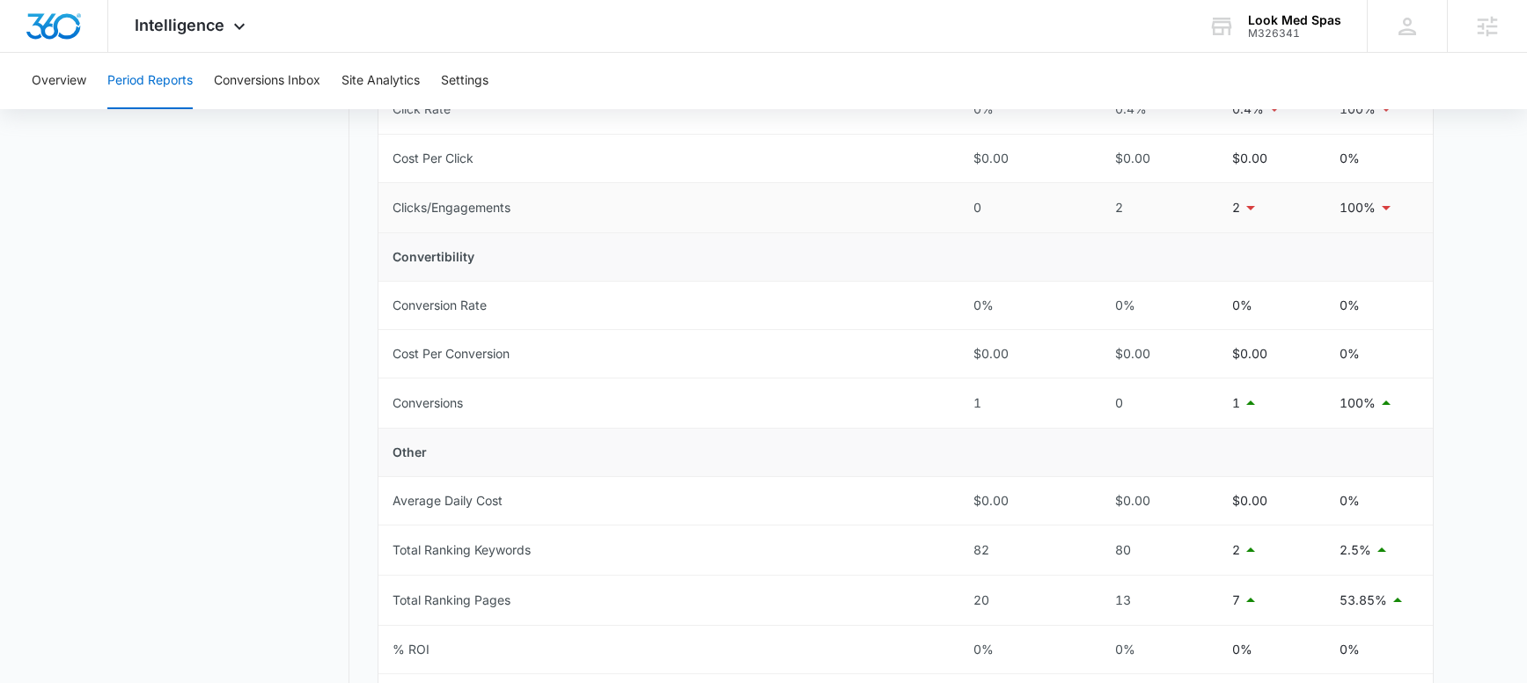
scroll to position [647, 0]
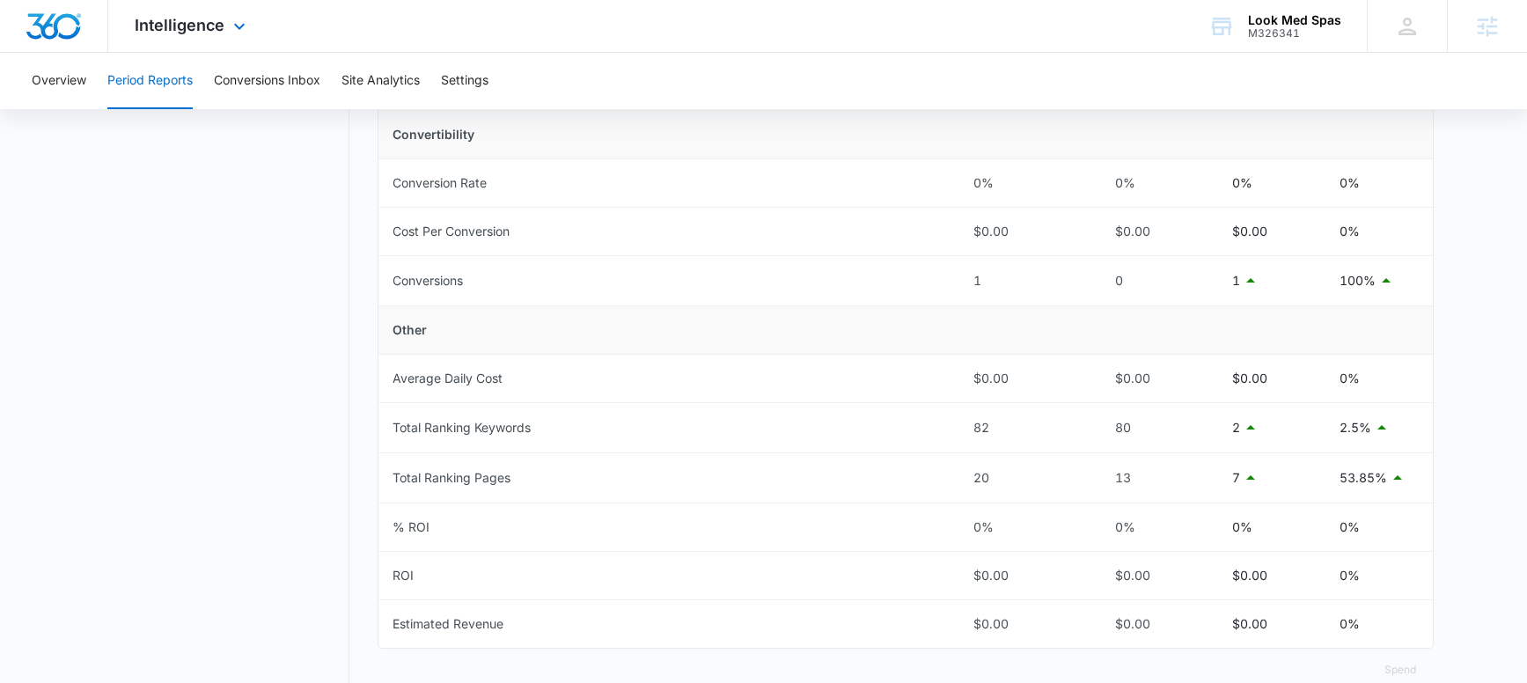
click at [224, 15] on div "Intelligence Apps Reputation Forms CRM Email Social POS Content Ads Intelligenc…" at bounding box center [192, 26] width 168 height 52
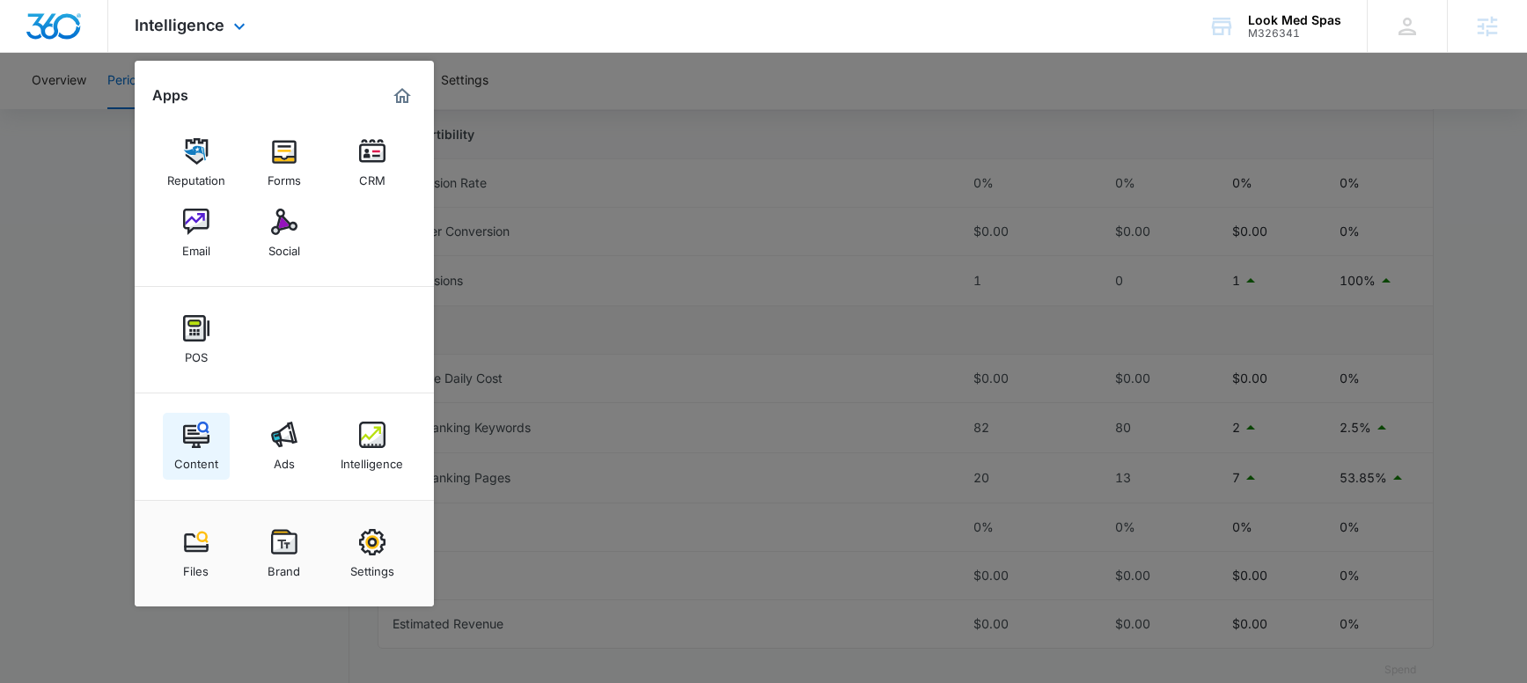
click at [197, 426] on img at bounding box center [196, 435] width 26 height 26
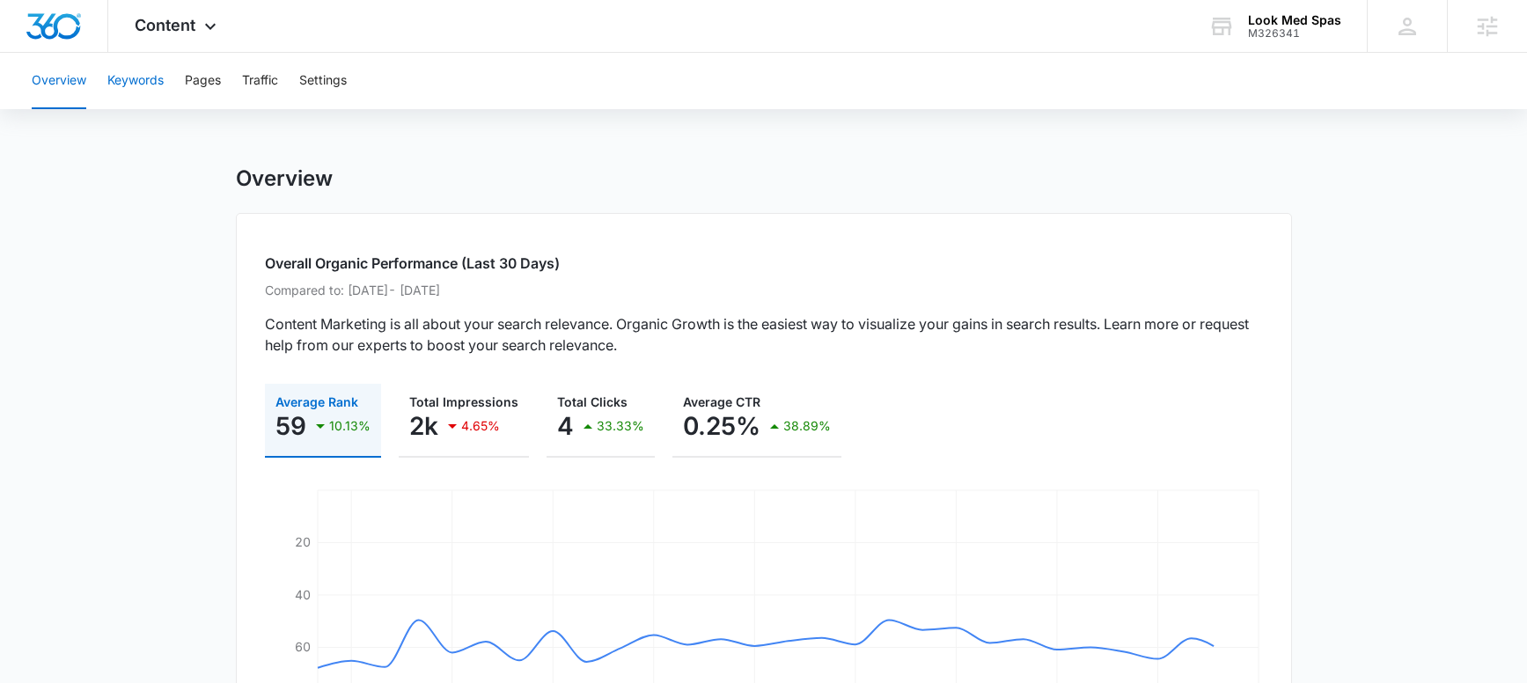
click at [134, 80] on button "Keywords" at bounding box center [135, 81] width 56 height 56
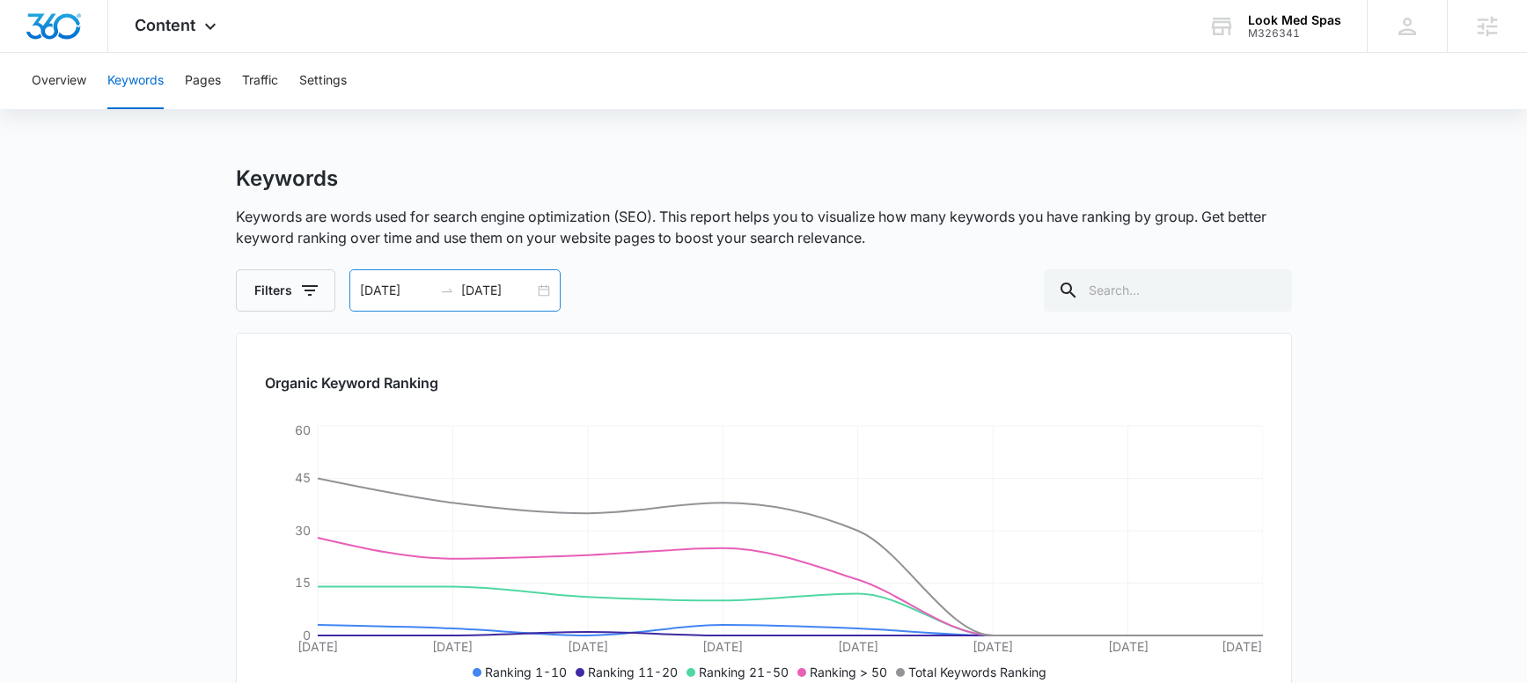
click at [547, 286] on div "08/03/2025 08/10/2025" at bounding box center [454, 290] width 211 height 42
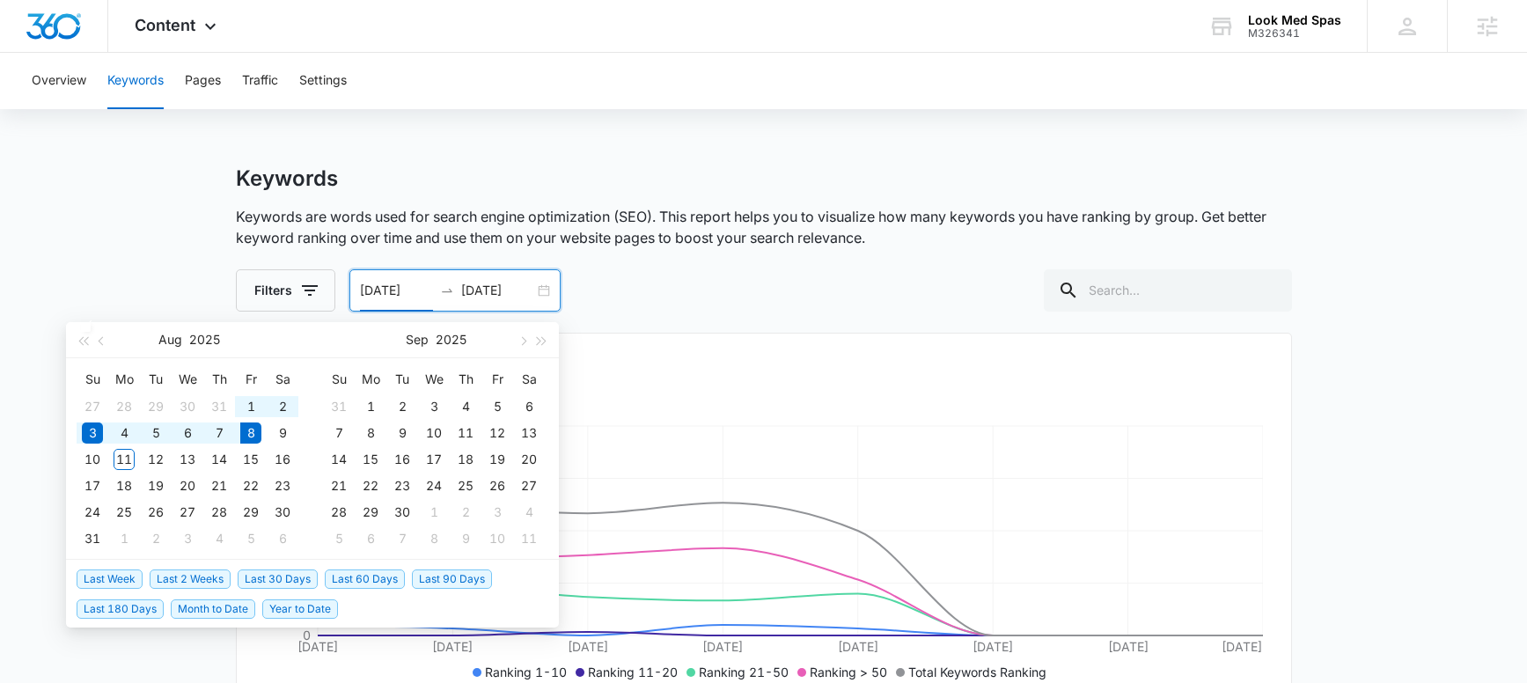
click at [292, 575] on span "Last 30 Days" at bounding box center [278, 578] width 80 height 19
type input "07/09/2025"
type input "08/08/2025"
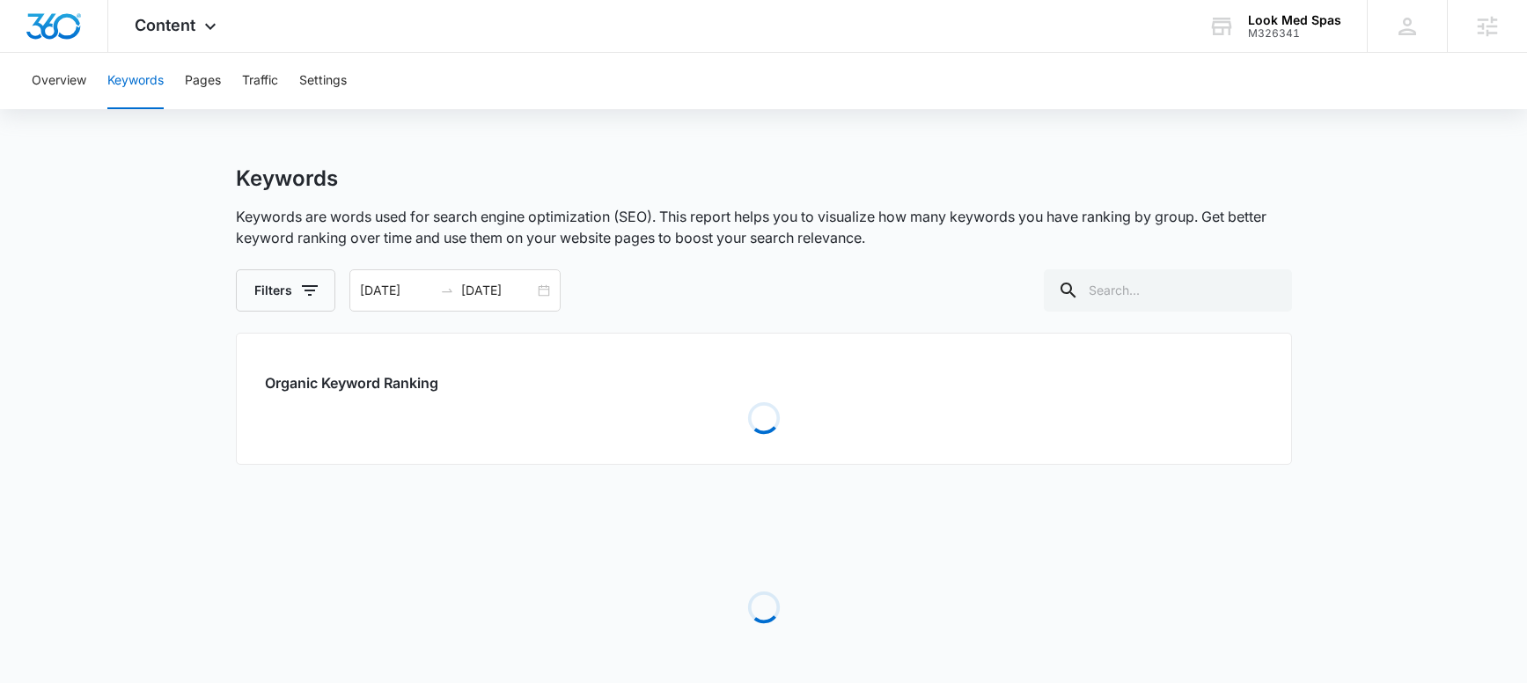
click at [117, 293] on main "Keywords Keywords are words used for search engine optimization (SEO). This rep…" at bounding box center [763, 462] width 1527 height 595
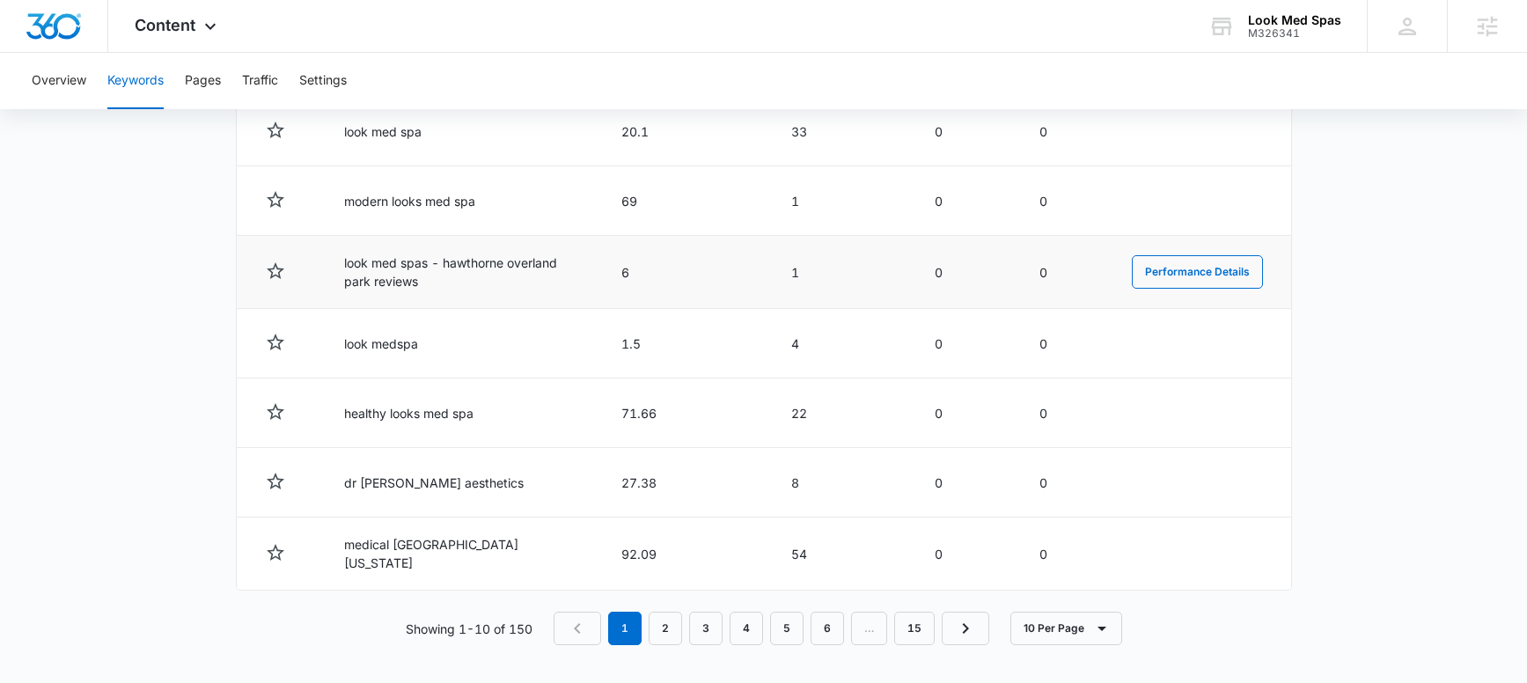
scroll to position [941, 0]
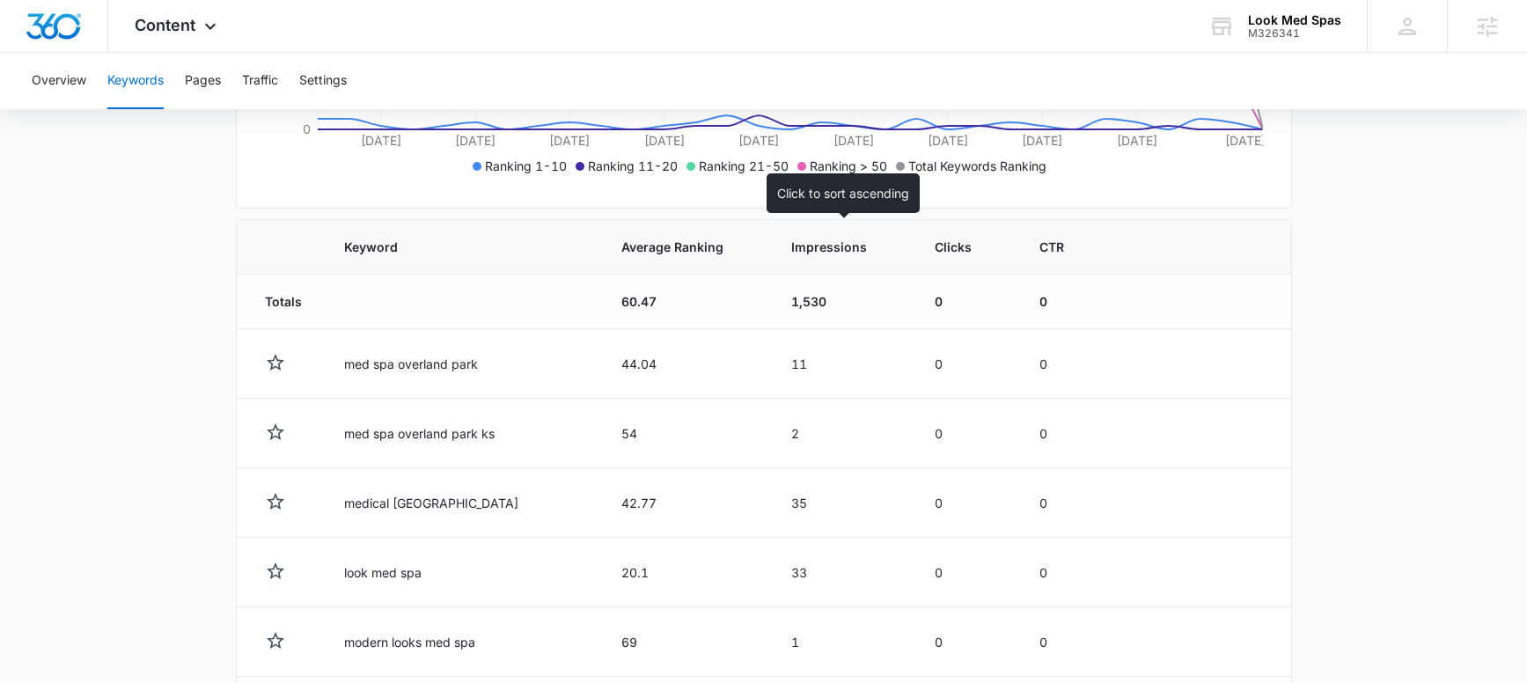
click at [800, 257] on th "Impressions" at bounding box center [841, 247] width 143 height 55
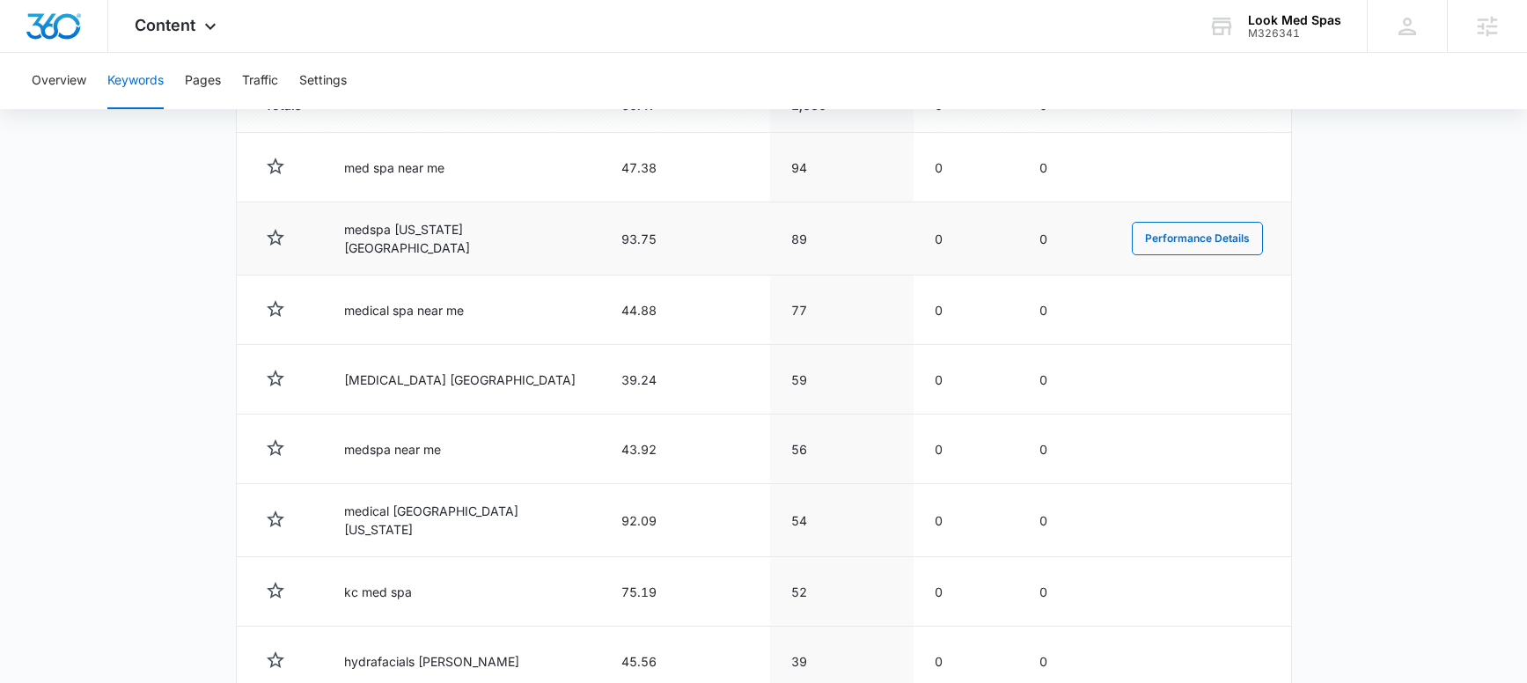
scroll to position [704, 0]
click at [195, 231] on main "Keywords Keywords are words used for search engine optimization (SEO). This rep…" at bounding box center [763, 195] width 1527 height 1469
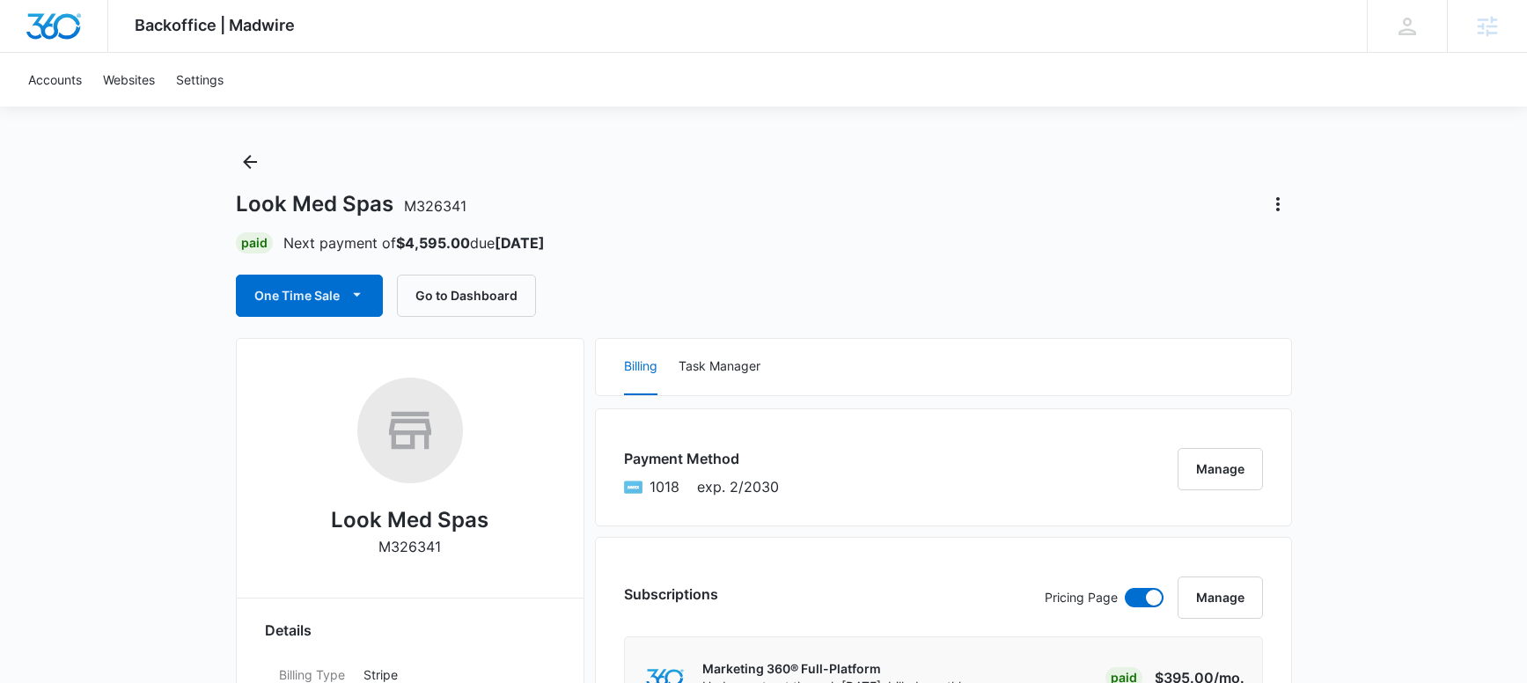
scroll to position [12, 0]
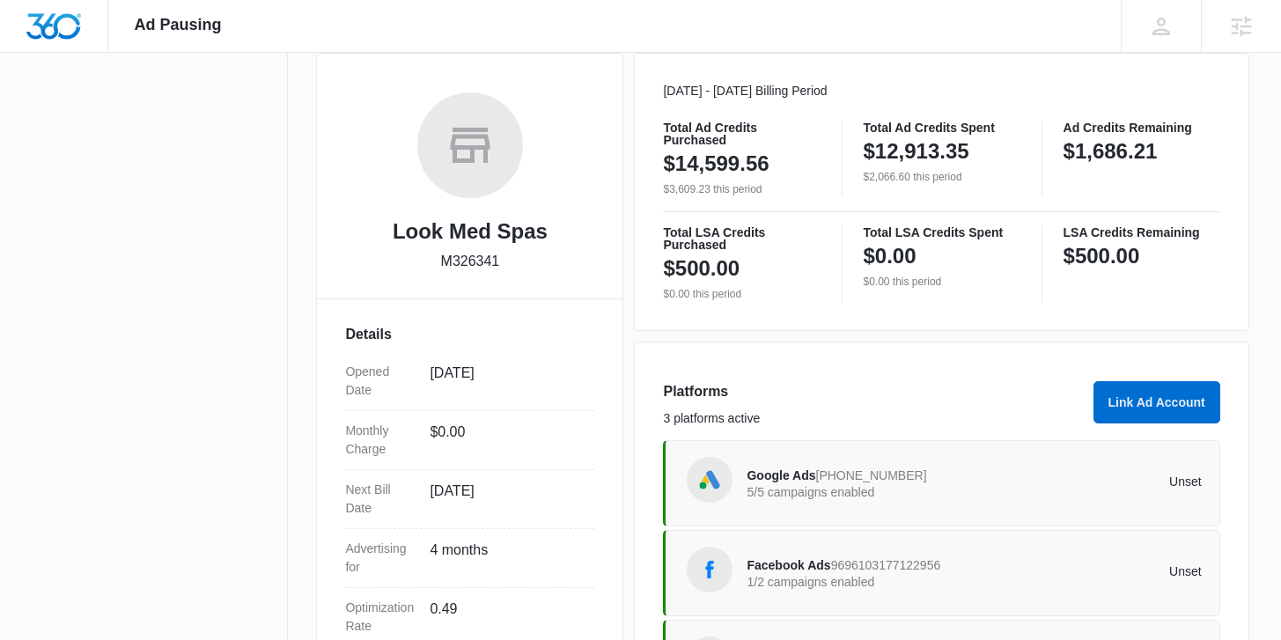
scroll to position [420, 0]
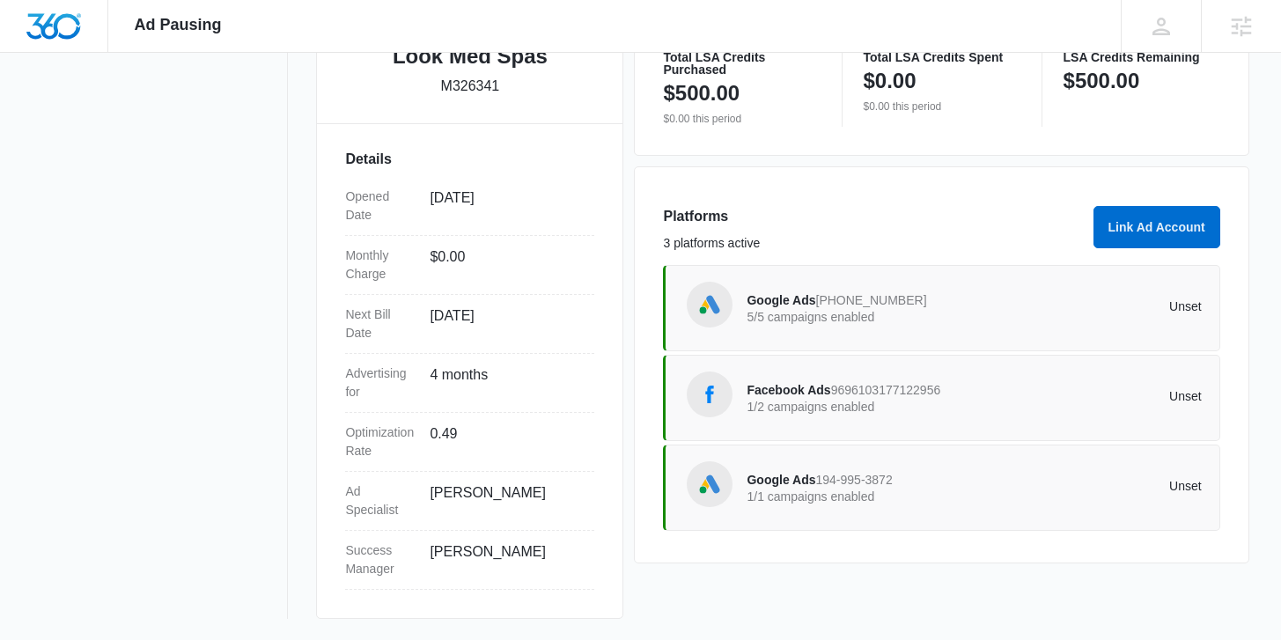
click at [915, 416] on div "Facebook Ads 9696103177122956 1/2 campaigns enabled Unset" at bounding box center [973, 397] width 454 height 49
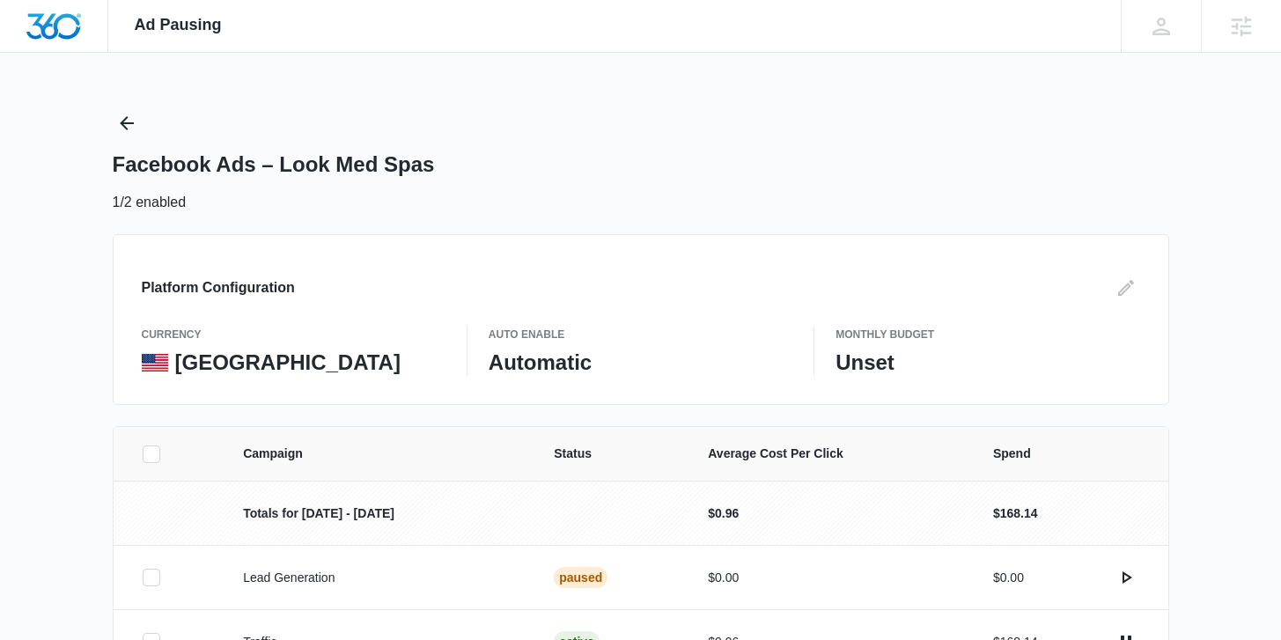
scroll to position [116, 0]
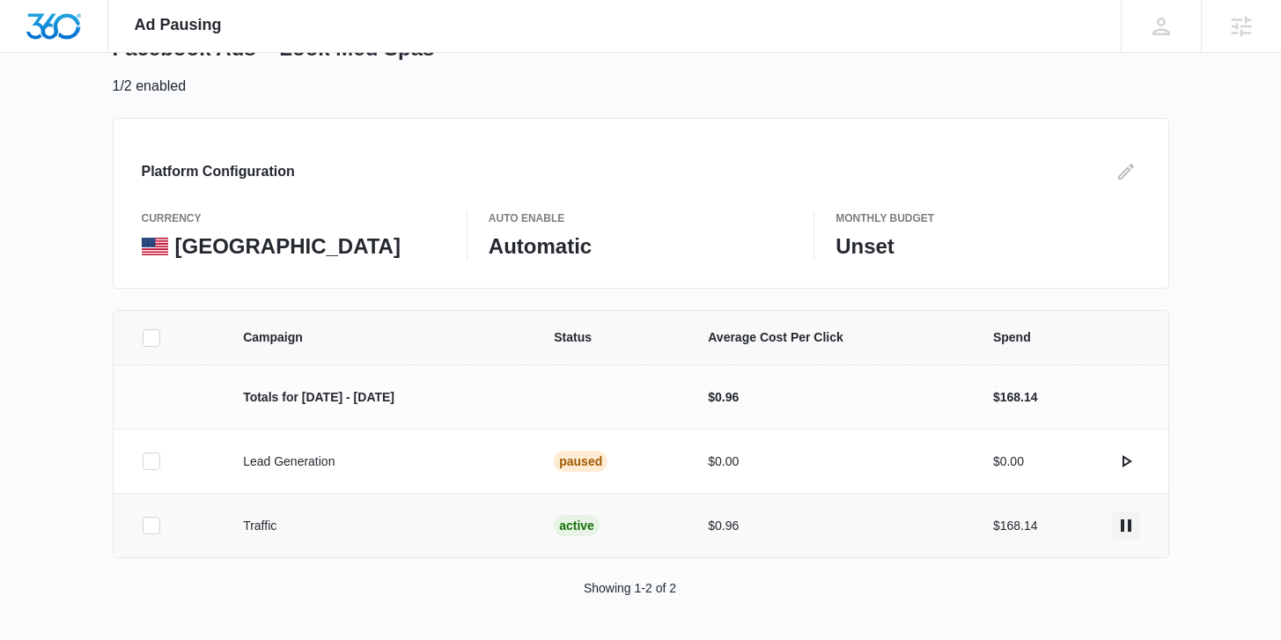
click at [1120, 525] on icon "actions.pause" at bounding box center [1125, 525] width 11 height 12
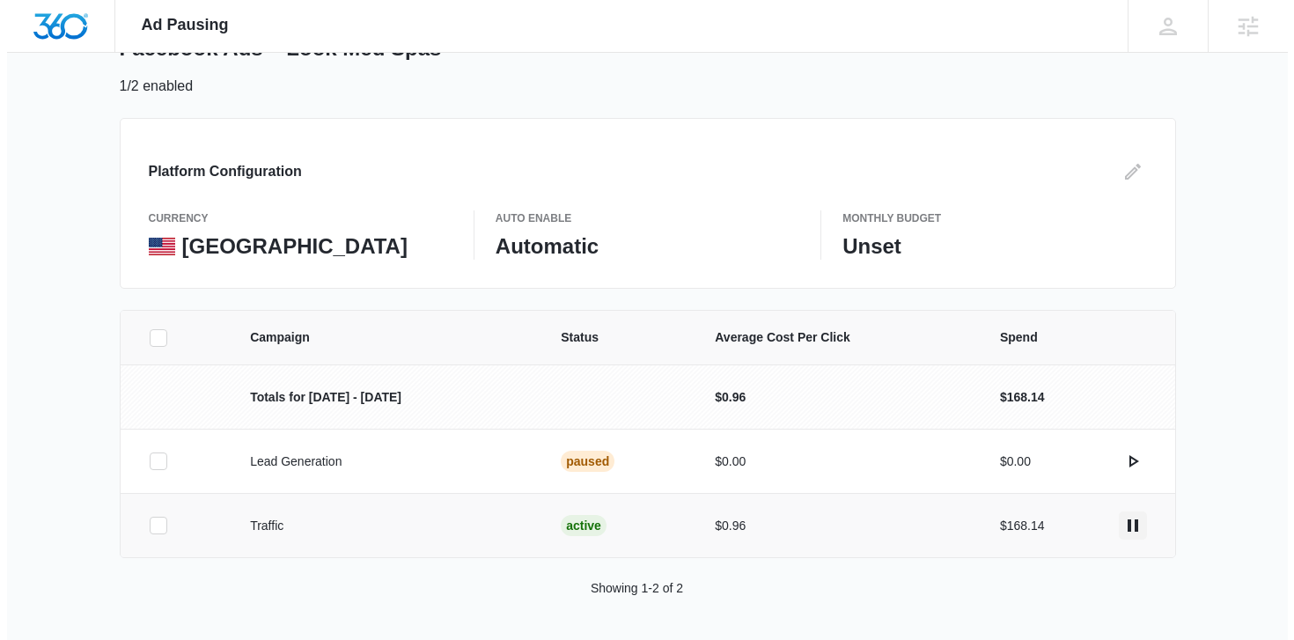
scroll to position [0, 0]
